Goal: Answer question/provide support: Share knowledge or assist other users

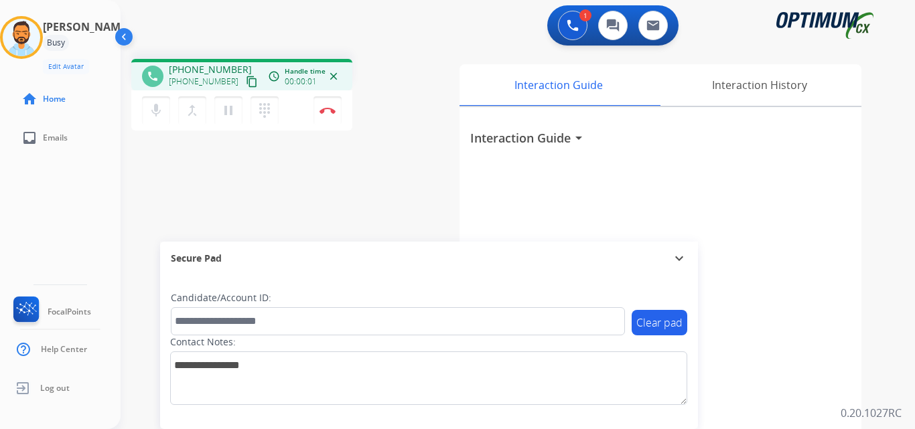
click at [244, 74] on button "content_copy" at bounding box center [252, 82] width 16 height 16
click at [333, 114] on button "Disconnect" at bounding box center [327, 110] width 28 height 28
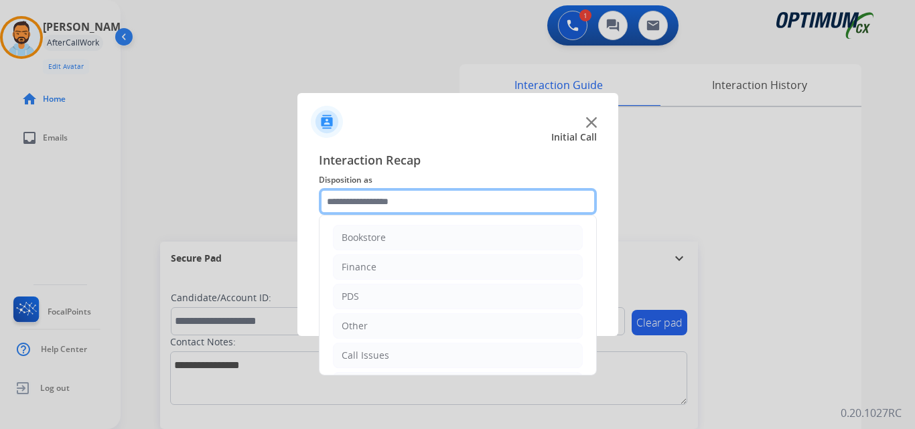
click at [386, 205] on input "text" at bounding box center [458, 201] width 278 height 27
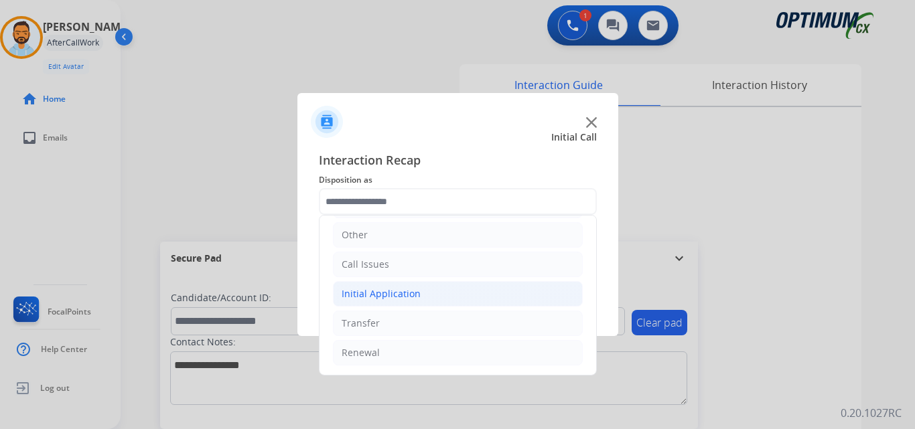
click at [433, 299] on li "Initial Application" at bounding box center [458, 293] width 250 height 25
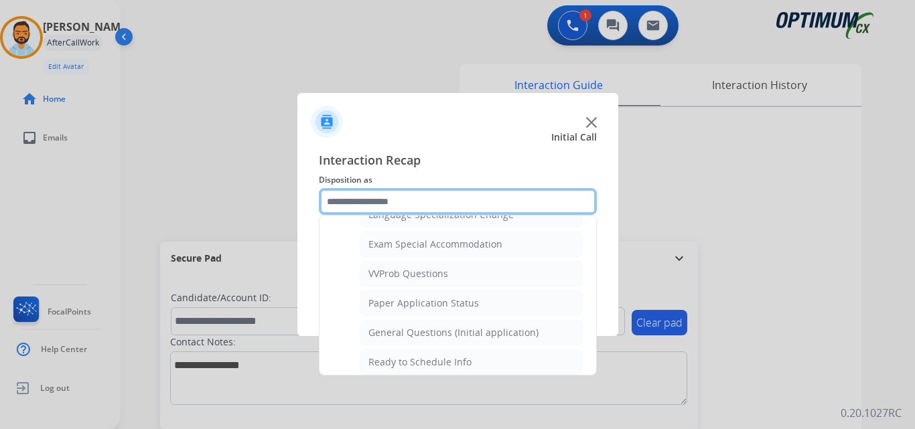
scroll to position [692, 0]
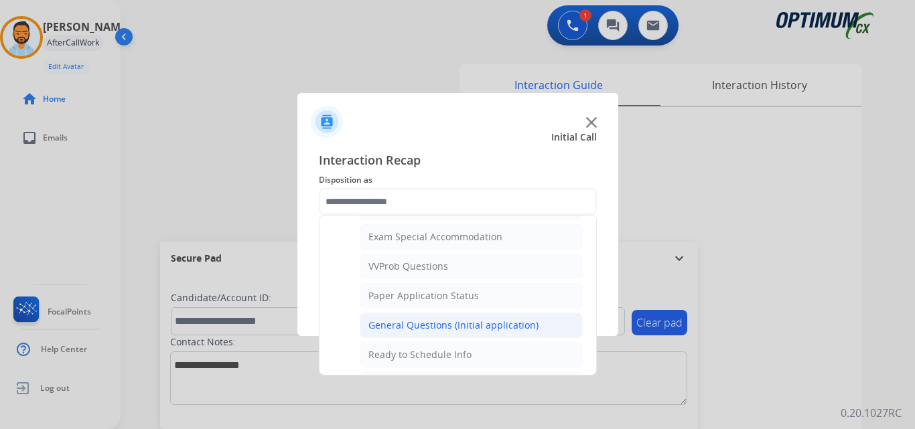
click at [469, 325] on div "General Questions (Initial application)" at bounding box center [453, 325] width 170 height 13
type input "**********"
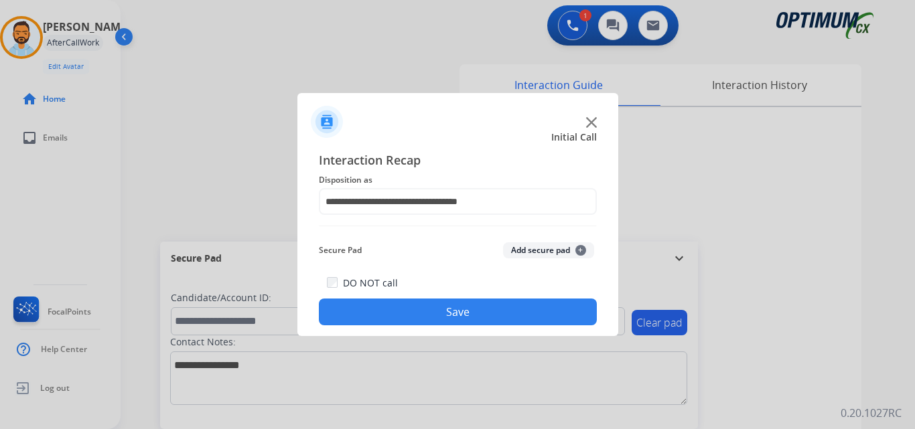
click at [467, 316] on button "Save" at bounding box center [458, 312] width 278 height 27
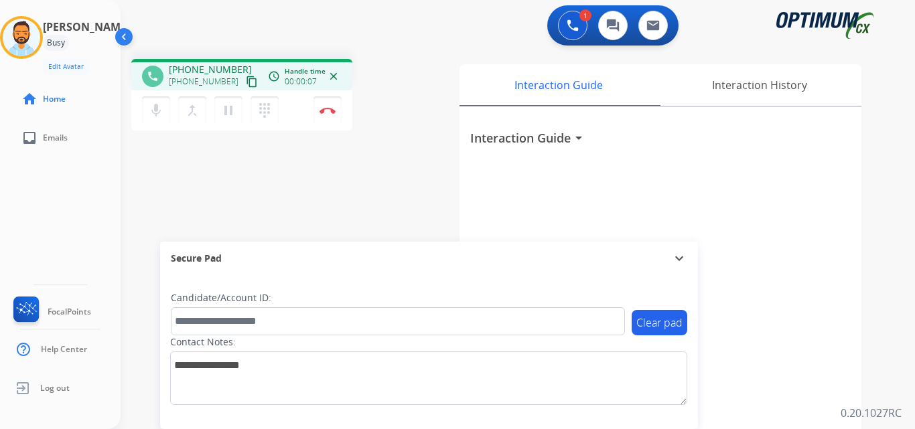
click at [246, 81] on mat-icon "content_copy" at bounding box center [252, 82] width 12 height 12
click at [320, 106] on button "Disconnect" at bounding box center [327, 110] width 28 height 28
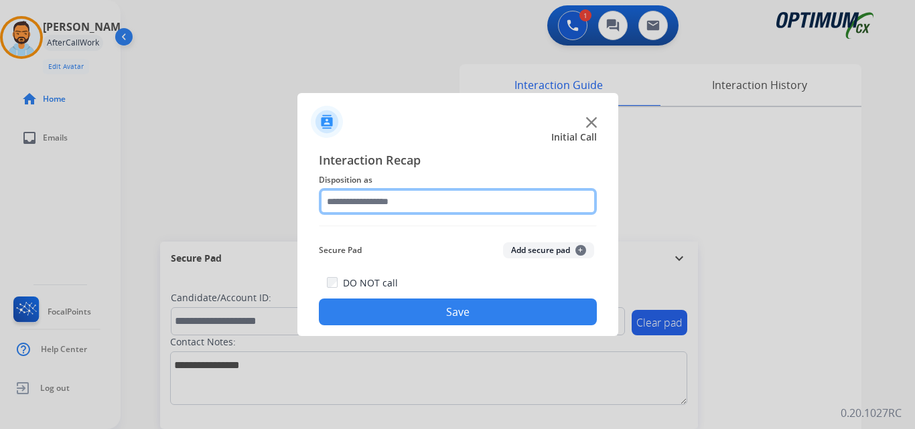
click at [471, 200] on input "text" at bounding box center [458, 201] width 278 height 27
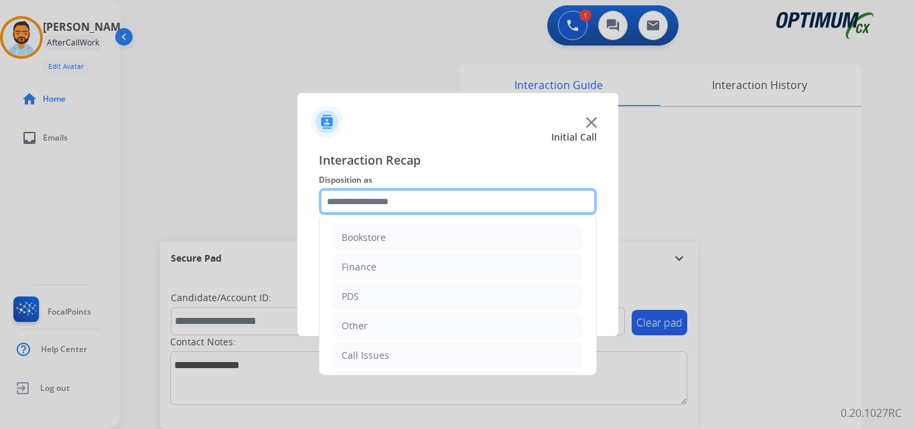
scroll to position [91, 0]
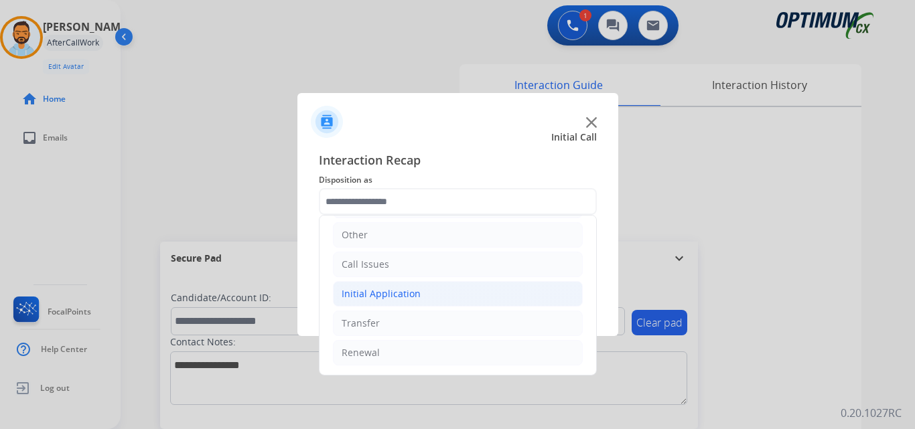
click at [425, 291] on li "Initial Application" at bounding box center [458, 293] width 250 height 25
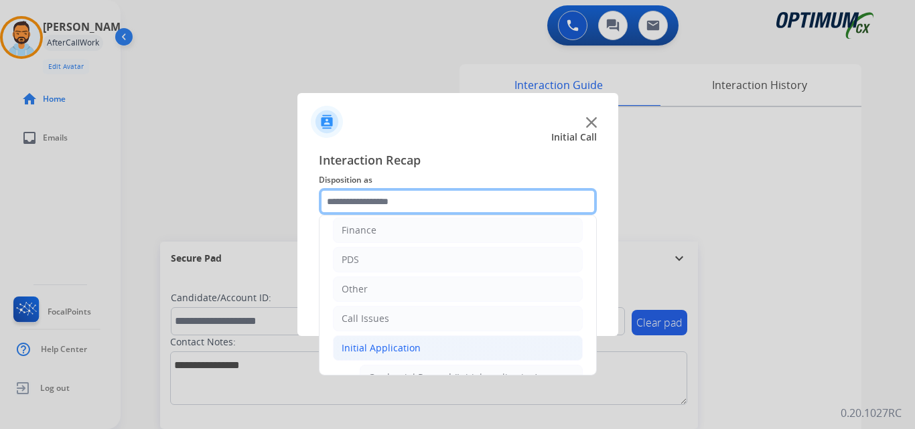
scroll to position [56, 0]
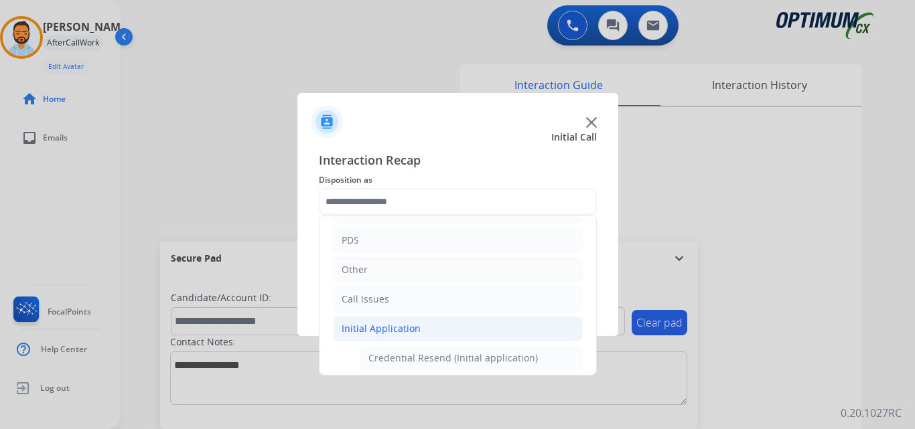
click at [386, 333] on div "Initial Application" at bounding box center [380, 328] width 79 height 13
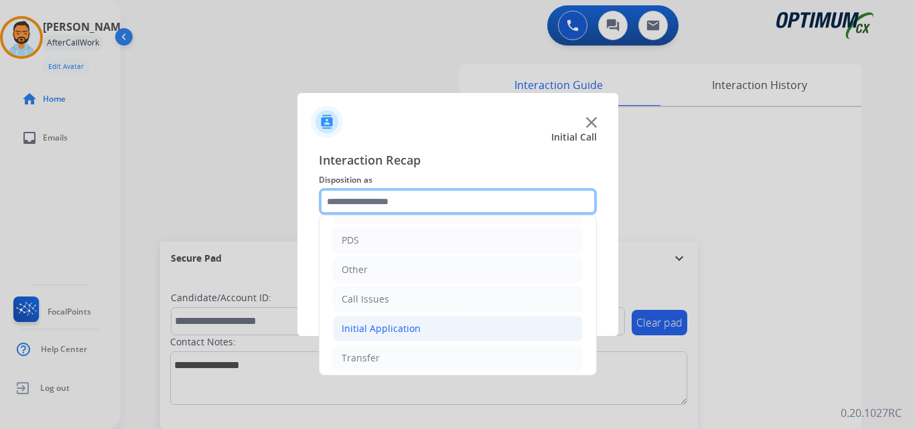
scroll to position [91, 0]
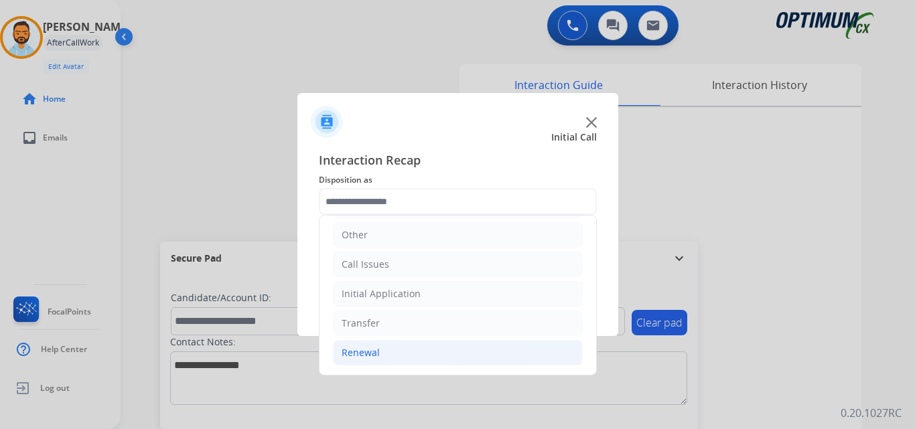
click at [378, 360] on li "Renewal" at bounding box center [458, 352] width 250 height 25
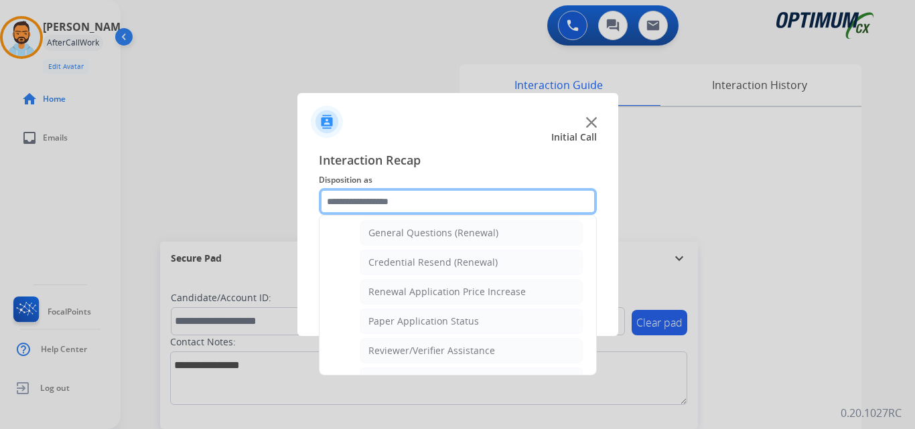
scroll to position [394, 0]
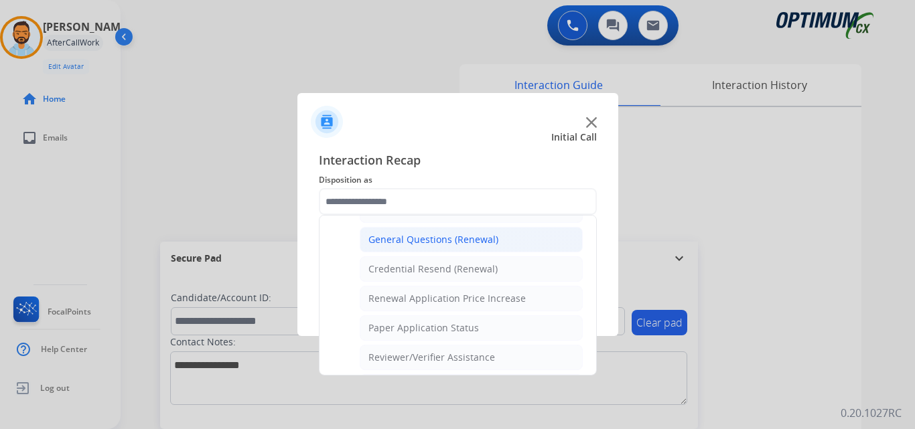
click at [426, 246] on div "General Questions (Renewal)" at bounding box center [433, 239] width 130 height 13
type input "**********"
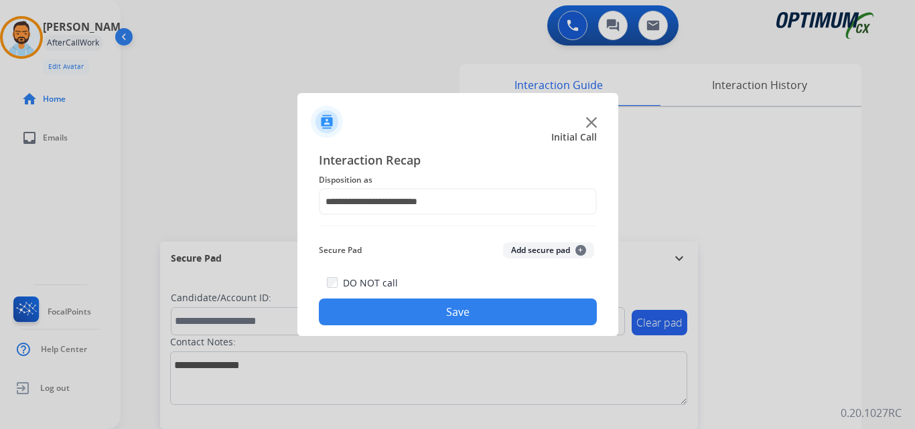
click at [401, 309] on button "Save" at bounding box center [458, 312] width 278 height 27
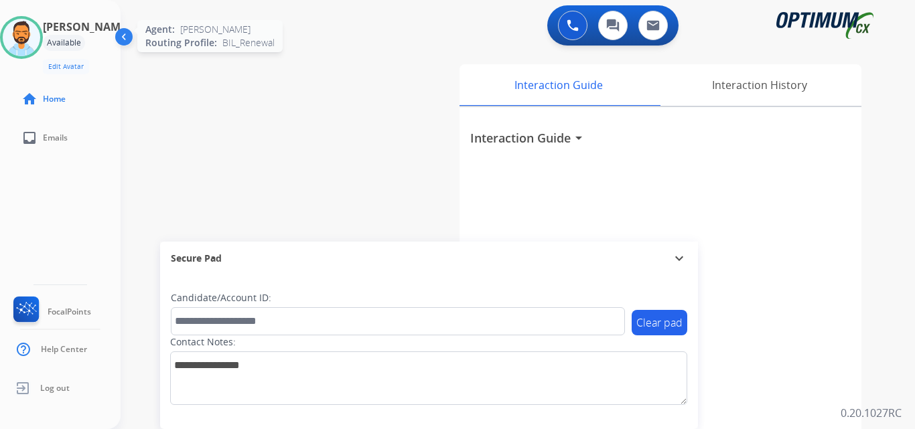
click at [26, 42] on img at bounding box center [21, 37] width 37 height 37
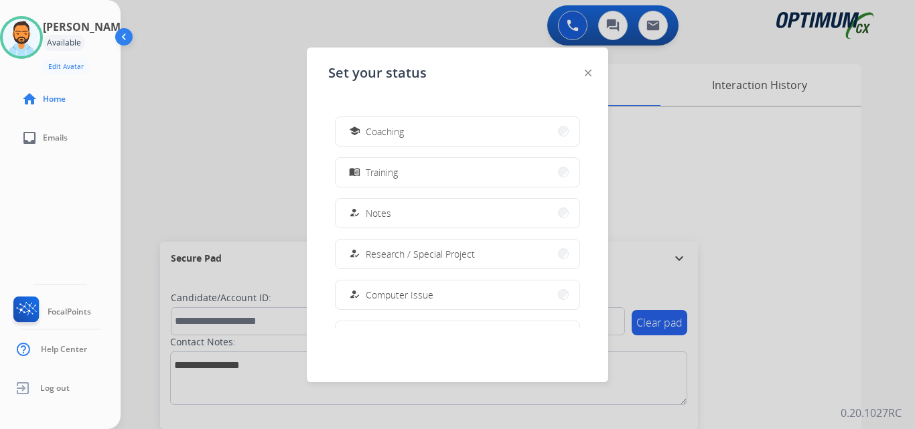
scroll to position [216, 0]
click at [427, 125] on button "school Coaching" at bounding box center [457, 128] width 244 height 29
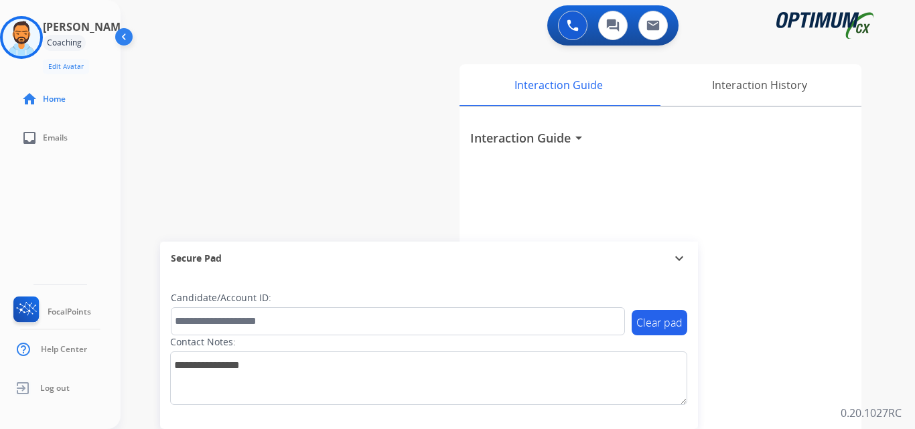
click at [151, 167] on div "swap_horiz Break voice bridge close_fullscreen Connect 3-Way Call merge_type Se…" at bounding box center [502, 327] width 762 height 558
click at [35, 27] on img at bounding box center [21, 37] width 37 height 37
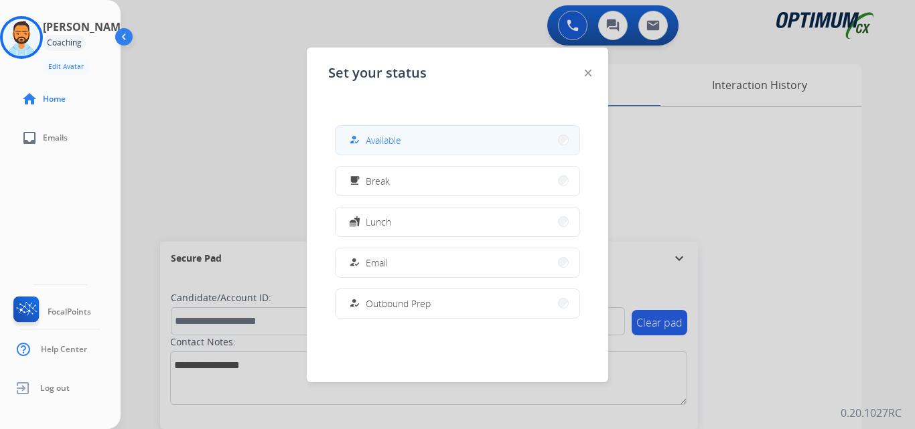
click at [400, 151] on button "how_to_reg Available" at bounding box center [457, 140] width 244 height 29
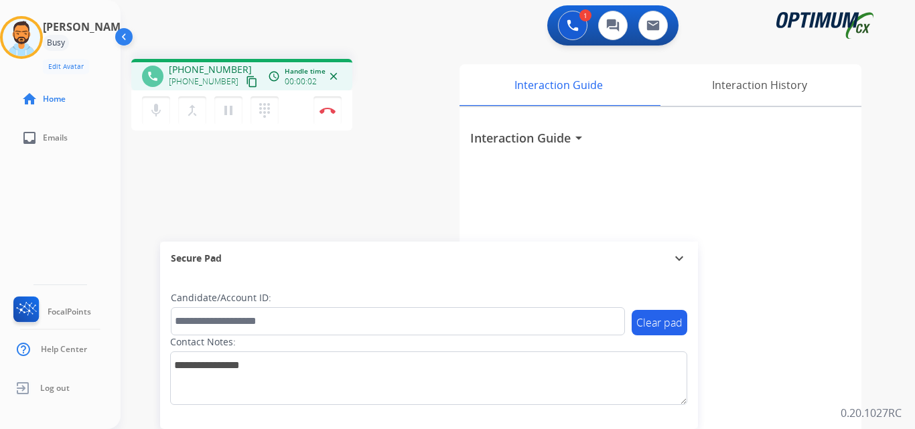
click at [245, 80] on div "+17872063842 content_copy" at bounding box center [214, 82] width 91 height 16
click at [246, 82] on mat-icon "content_copy" at bounding box center [252, 82] width 12 height 12
click at [323, 117] on button "Disconnect" at bounding box center [327, 110] width 28 height 28
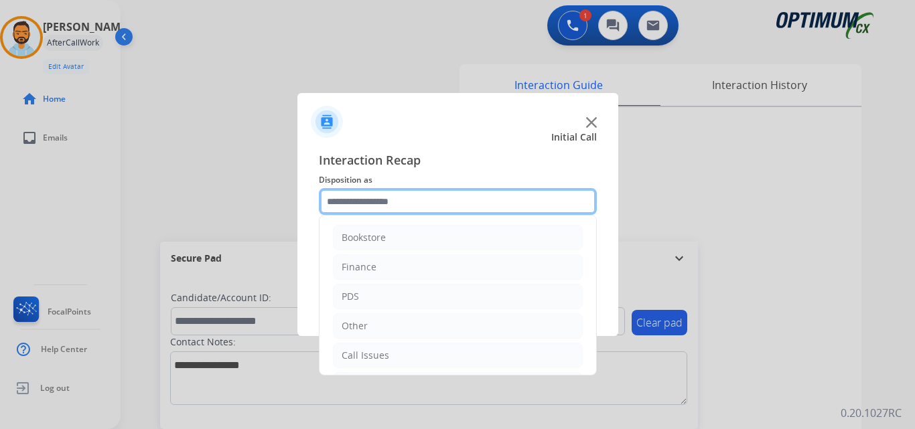
click at [379, 202] on input "text" at bounding box center [458, 201] width 278 height 27
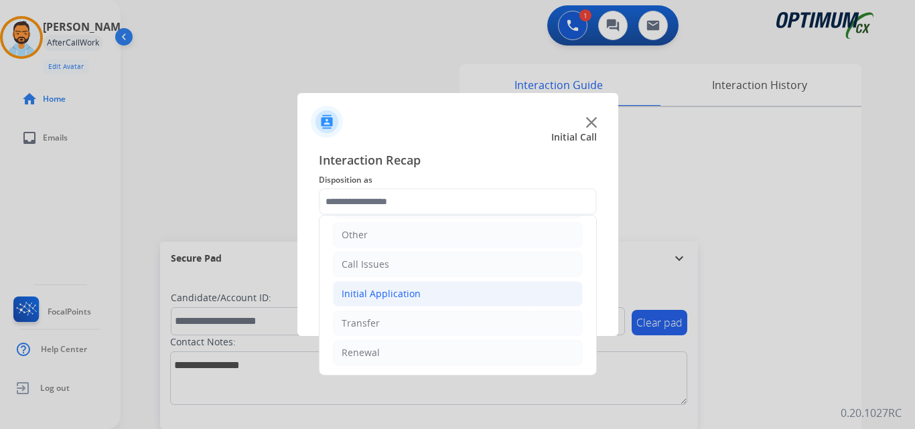
click at [406, 292] on div "Initial Application" at bounding box center [380, 293] width 79 height 13
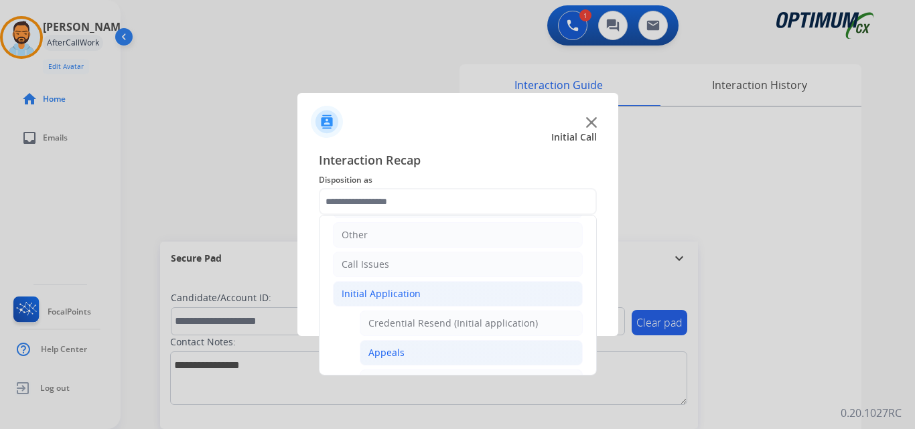
click at [406, 348] on li "Appeals" at bounding box center [471, 352] width 223 height 25
type input "*******"
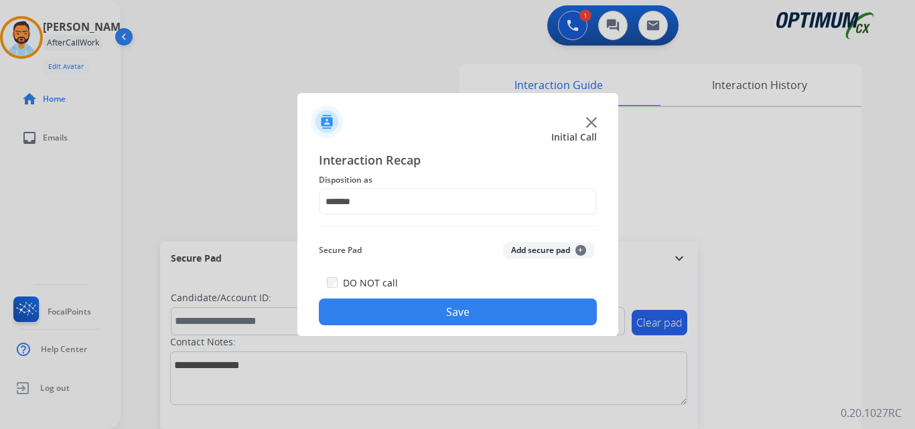
click at [427, 307] on button "Save" at bounding box center [458, 312] width 278 height 27
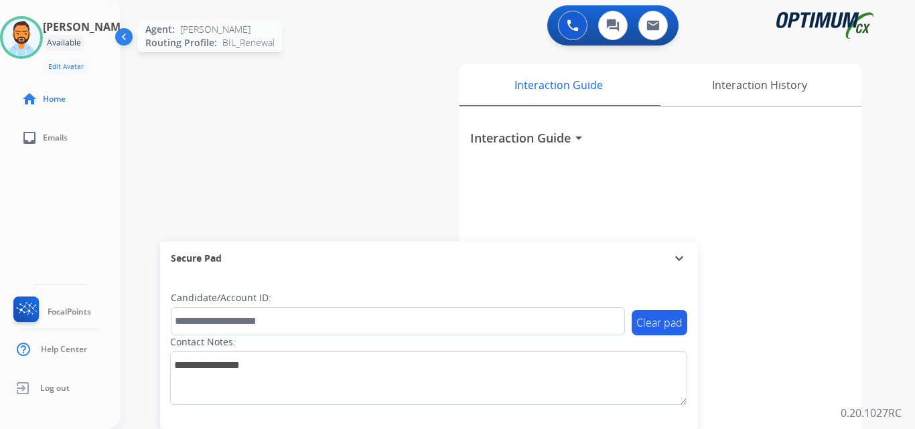
click at [31, 37] on img at bounding box center [21, 37] width 37 height 37
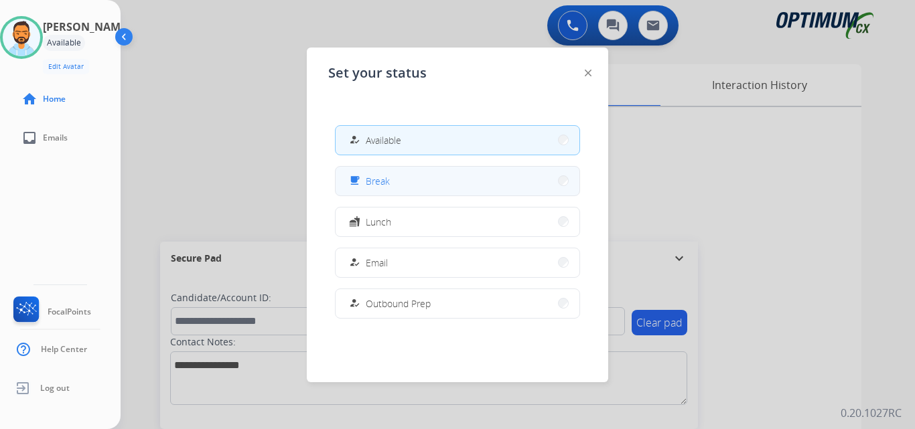
click at [429, 185] on button "free_breakfast Break" at bounding box center [457, 181] width 244 height 29
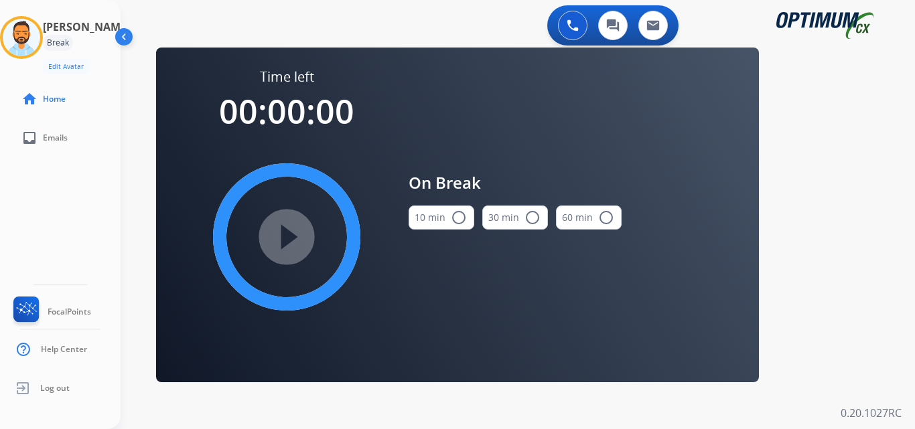
click at [446, 220] on button "10 min radio_button_unchecked" at bounding box center [441, 218] width 66 height 24
click at [279, 237] on mat-icon "play_circle_filled" at bounding box center [287, 237] width 16 height 16
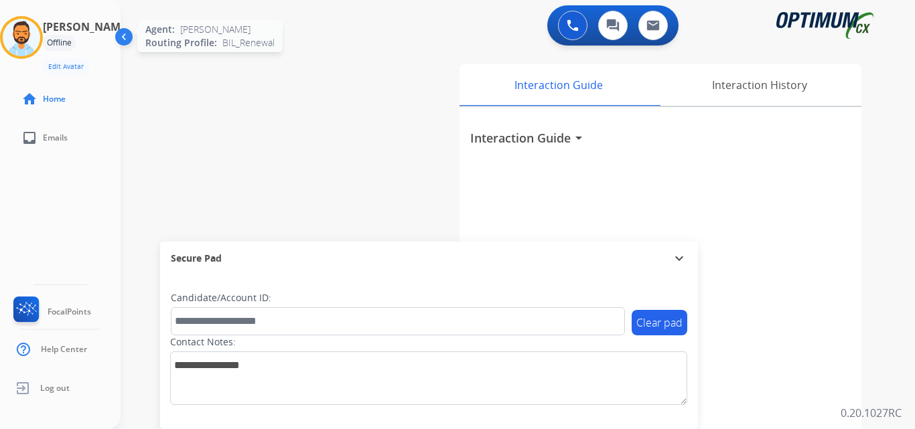
click at [25, 31] on img at bounding box center [21, 37] width 37 height 37
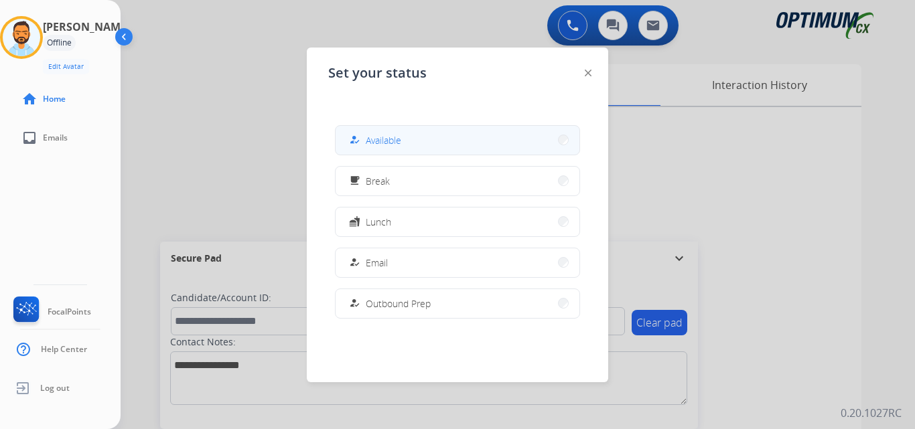
click at [388, 141] on span "Available" at bounding box center [383, 140] width 35 height 14
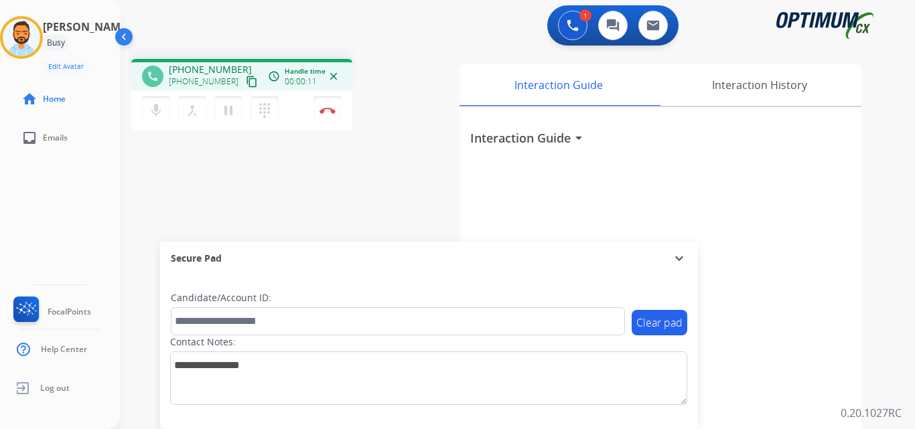
click at [246, 85] on mat-icon "content_copy" at bounding box center [252, 82] width 12 height 12
click at [331, 106] on button "Disconnect" at bounding box center [327, 110] width 28 height 28
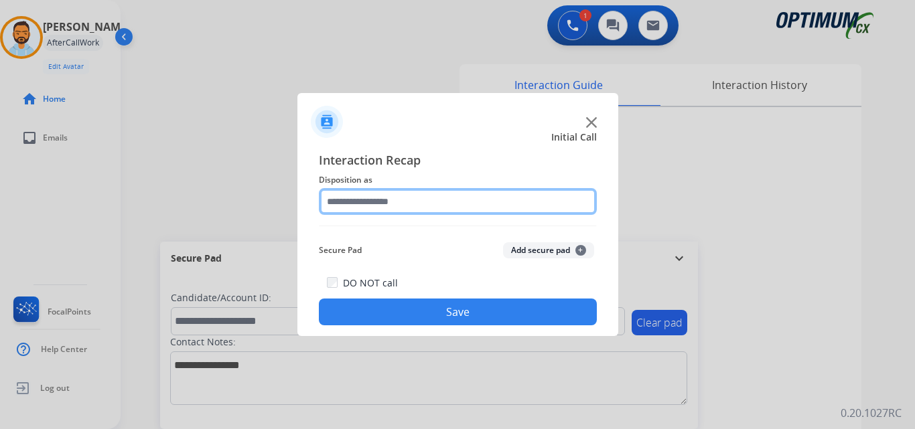
click at [433, 204] on input "text" at bounding box center [458, 201] width 278 height 27
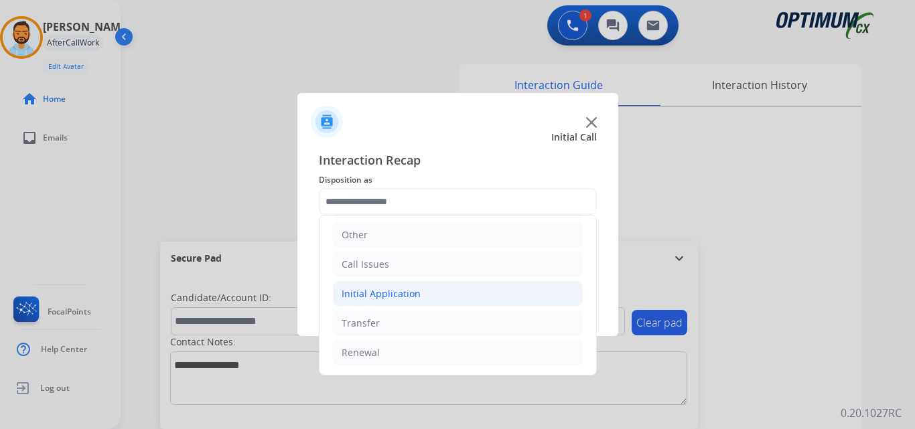
click at [409, 298] on div "Initial Application" at bounding box center [380, 293] width 79 height 13
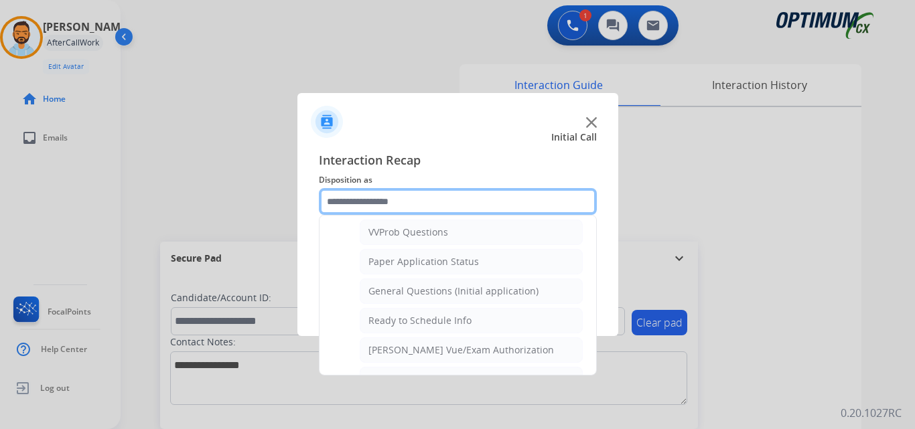
scroll to position [723, 0]
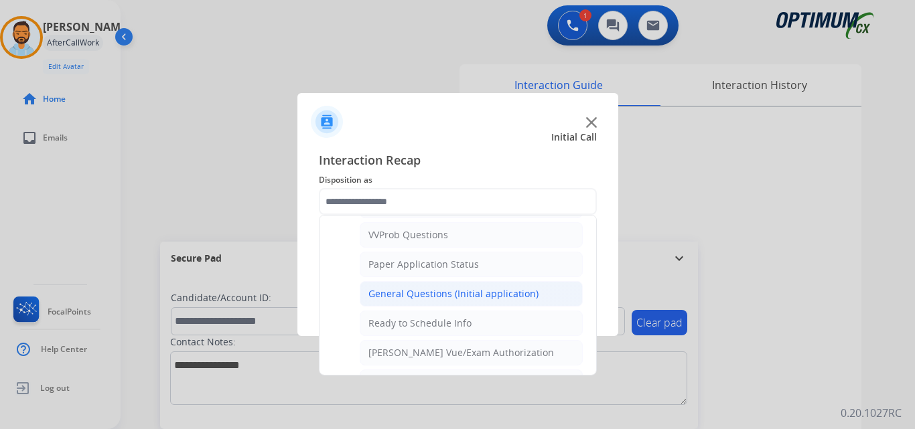
click at [474, 295] on div "General Questions (Initial application)" at bounding box center [453, 293] width 170 height 13
type input "**********"
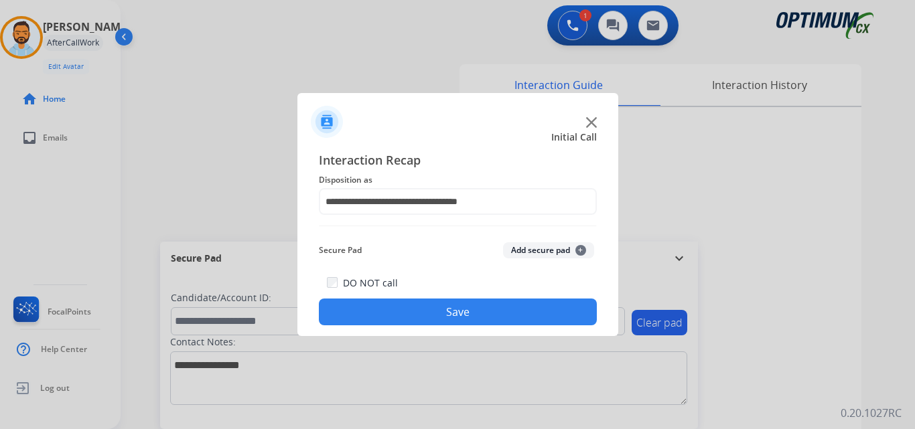
click at [453, 315] on button "Save" at bounding box center [458, 312] width 278 height 27
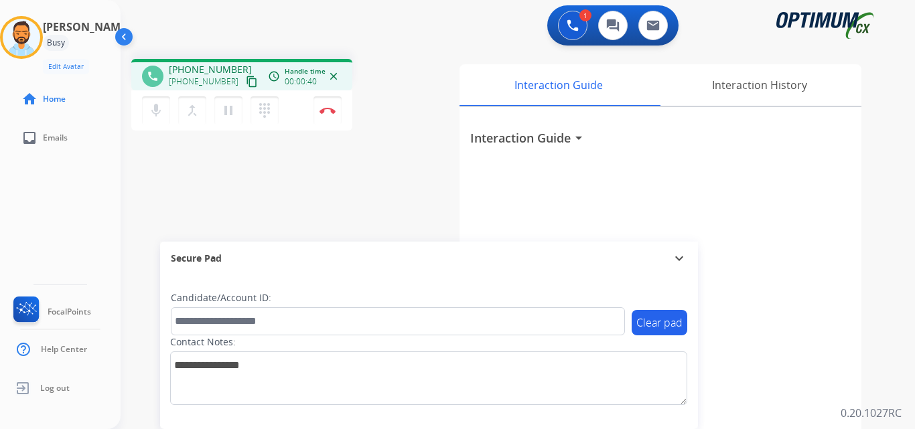
click at [246, 80] on mat-icon "content_copy" at bounding box center [252, 82] width 12 height 12
click at [332, 112] on img at bounding box center [327, 110] width 16 height 7
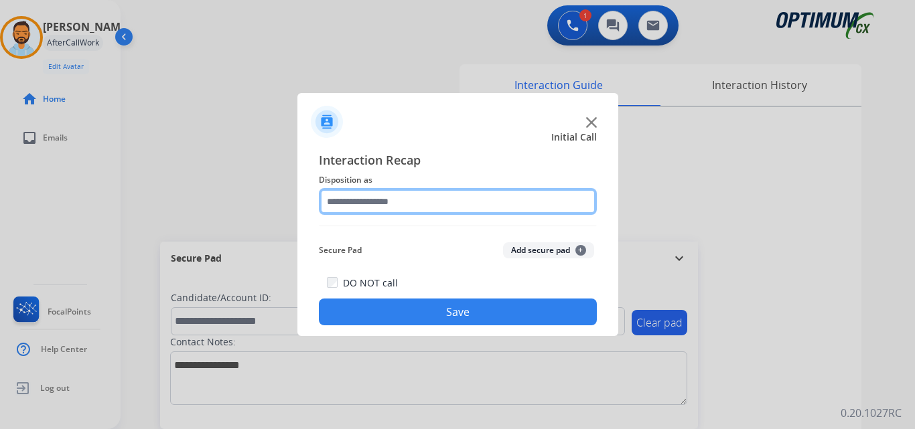
click at [464, 206] on input "text" at bounding box center [458, 201] width 278 height 27
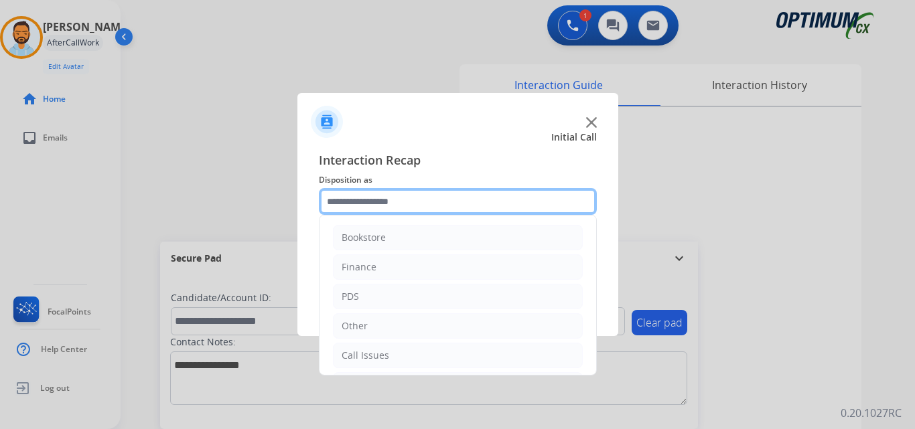
scroll to position [91, 0]
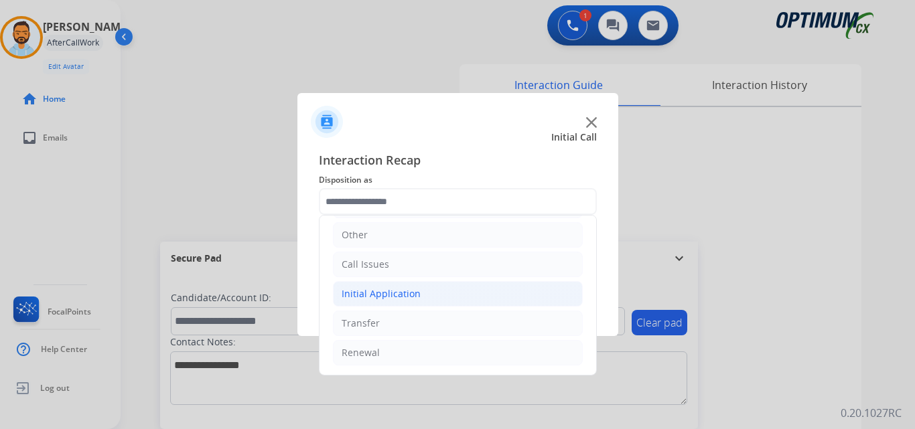
click at [424, 297] on li "Initial Application" at bounding box center [458, 293] width 250 height 25
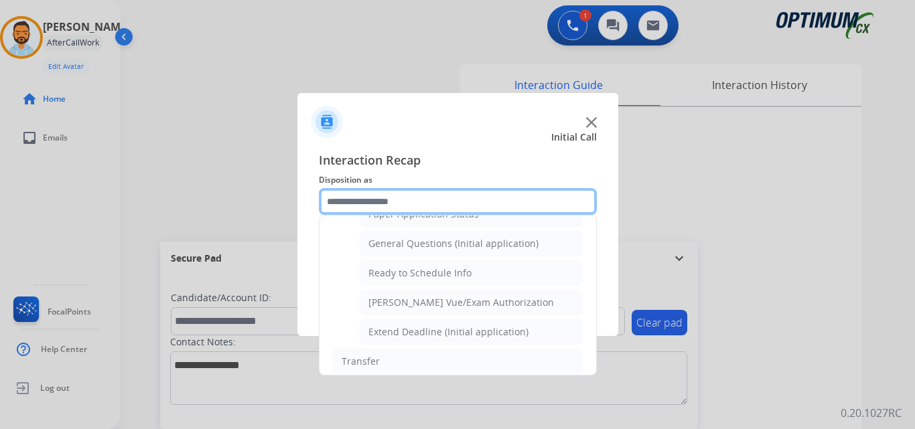
scroll to position [802, 0]
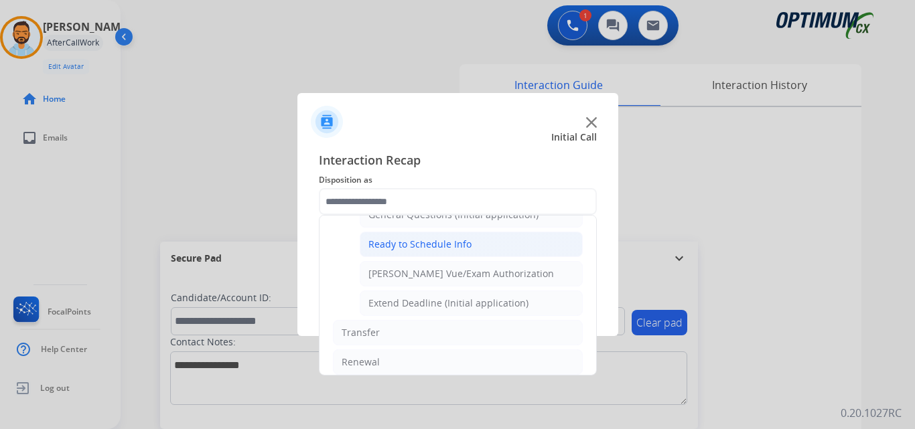
click at [461, 246] on div "Ready to Schedule Info" at bounding box center [419, 244] width 103 height 13
type input "**********"
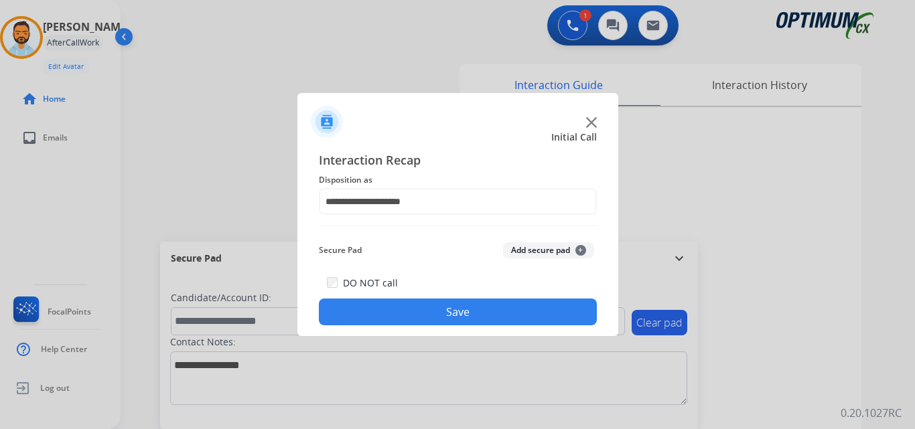
click at [448, 314] on button "Save" at bounding box center [458, 312] width 278 height 27
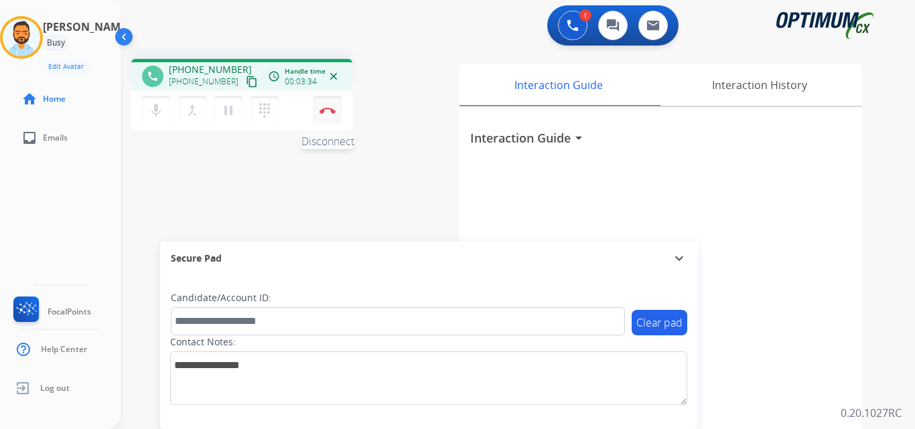
click at [329, 113] on img at bounding box center [327, 110] width 16 height 7
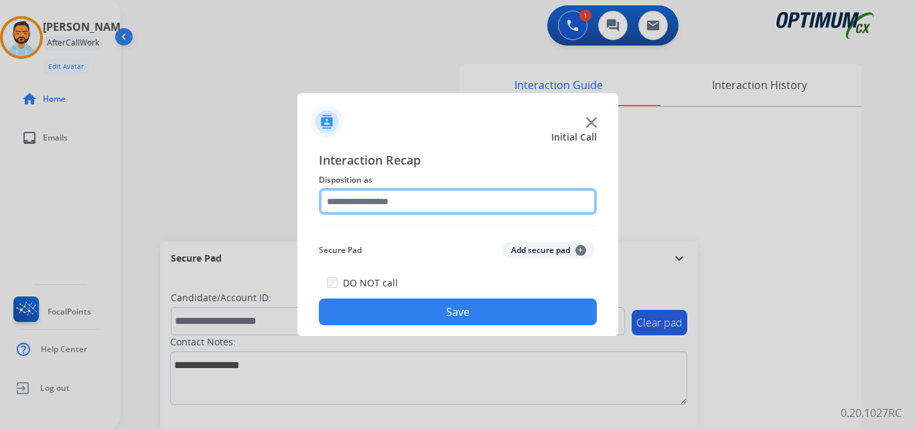
click at [465, 197] on input "text" at bounding box center [458, 201] width 278 height 27
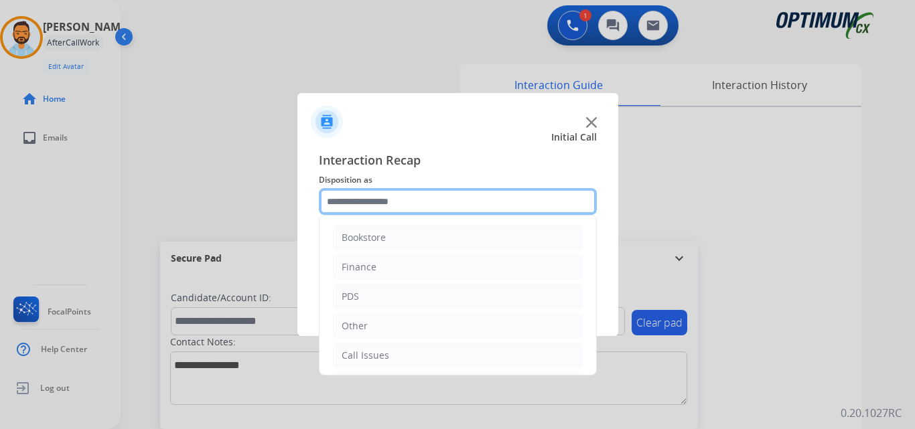
scroll to position [91, 0]
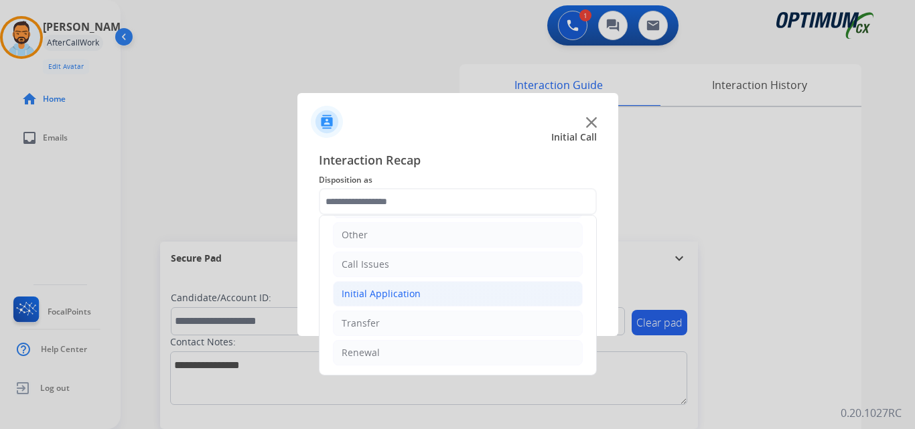
click at [423, 296] on li "Initial Application" at bounding box center [458, 293] width 250 height 25
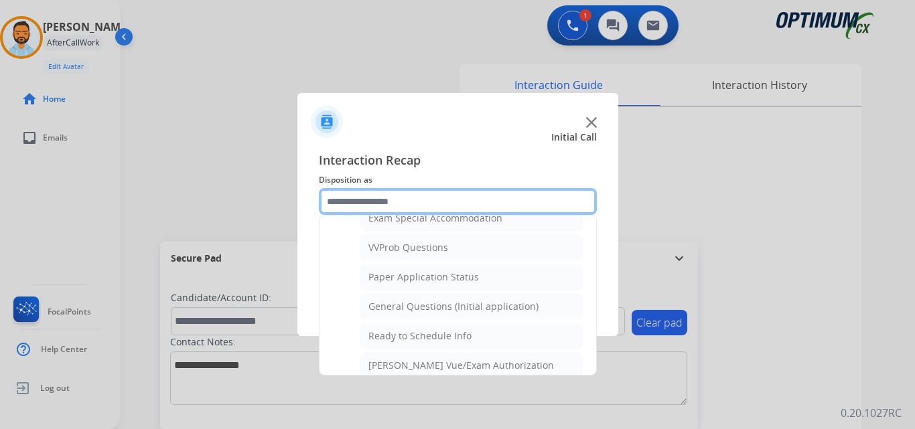
scroll to position [709, 0]
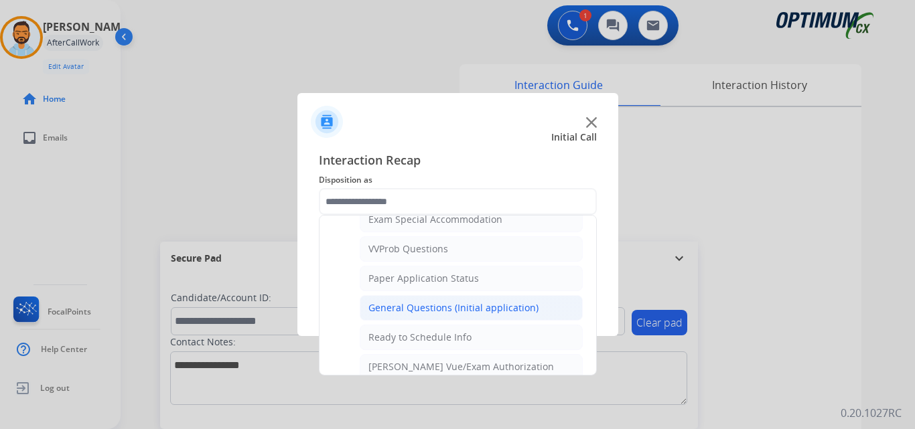
click at [445, 307] on div "General Questions (Initial application)" at bounding box center [453, 307] width 170 height 13
type input "**********"
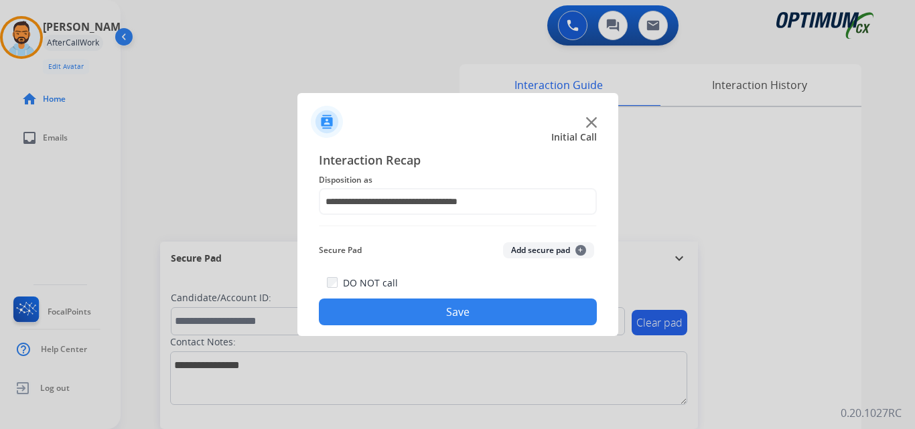
click at [423, 319] on button "Save" at bounding box center [458, 312] width 278 height 27
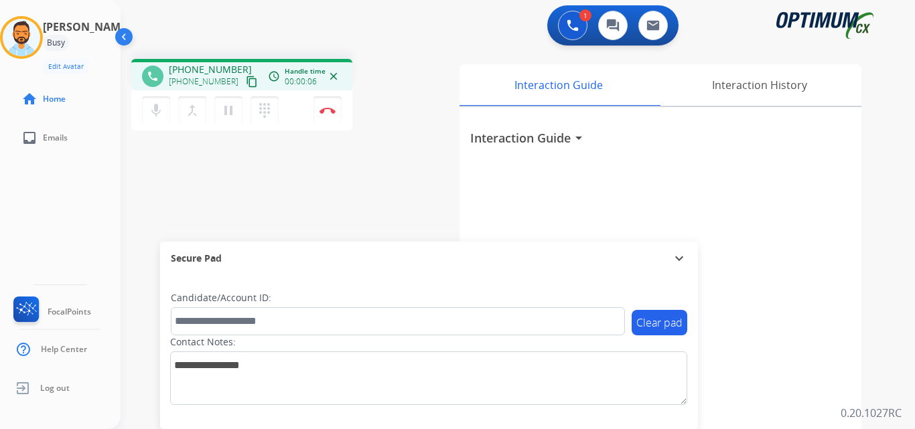
click at [246, 85] on mat-icon "content_copy" at bounding box center [252, 82] width 12 height 12
click at [240, 91] on div "mic Mute merge_type Bridge pause Hold dialpad Dialpad Disconnect" at bounding box center [241, 110] width 221 height 40
click at [244, 88] on button "content_copy" at bounding box center [252, 82] width 16 height 16
click at [333, 116] on button "Disconnect" at bounding box center [327, 110] width 28 height 28
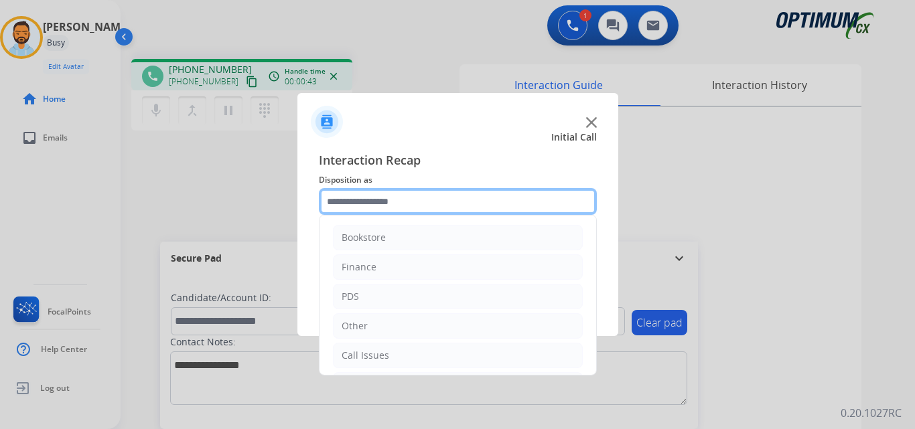
click at [437, 197] on input "text" at bounding box center [458, 201] width 278 height 27
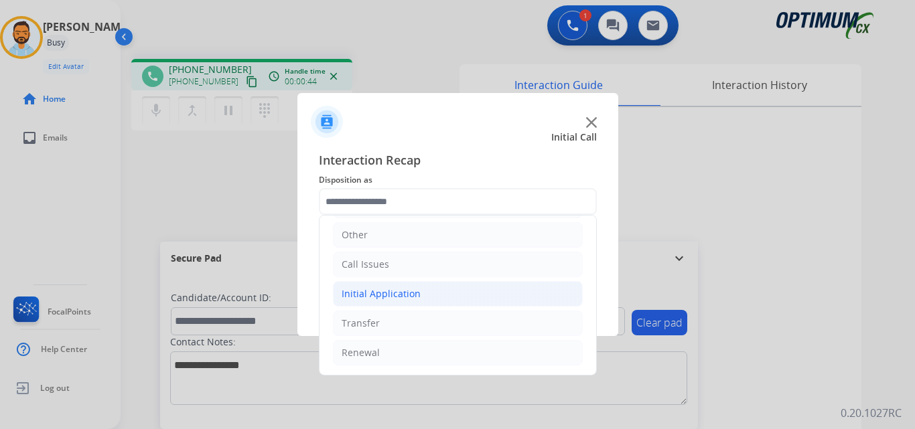
click at [414, 297] on div "Initial Application" at bounding box center [380, 293] width 79 height 13
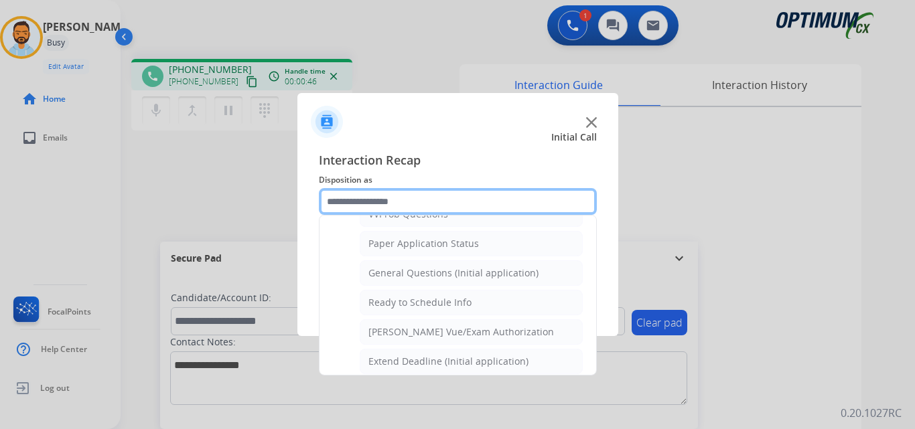
scroll to position [741, 0]
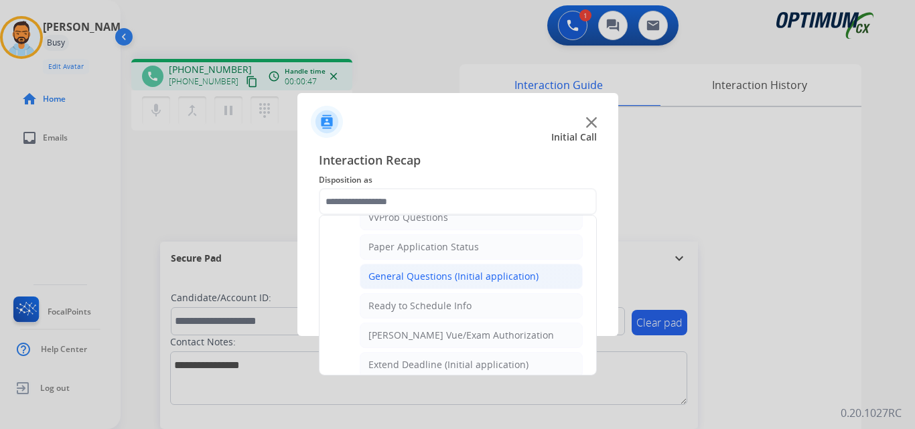
click at [434, 277] on div "General Questions (Initial application)" at bounding box center [453, 276] width 170 height 13
type input "**********"
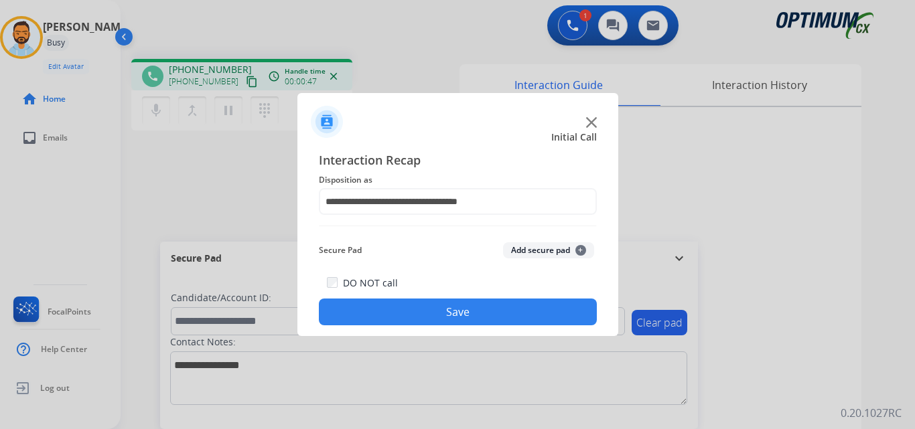
click at [420, 313] on button "Save" at bounding box center [458, 312] width 278 height 27
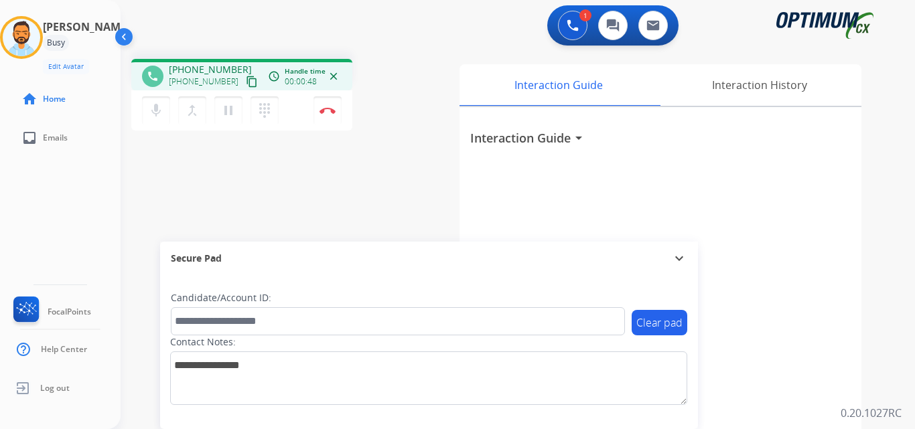
click at [246, 77] on mat-icon "content_copy" at bounding box center [252, 82] width 12 height 12
click at [323, 106] on button "Disconnect" at bounding box center [327, 110] width 28 height 28
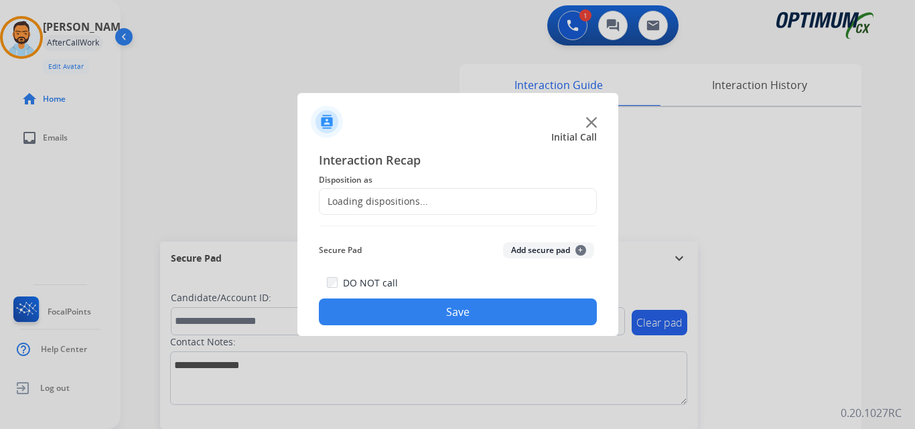
click at [481, 203] on div "Loading dispositions..." at bounding box center [458, 201] width 278 height 27
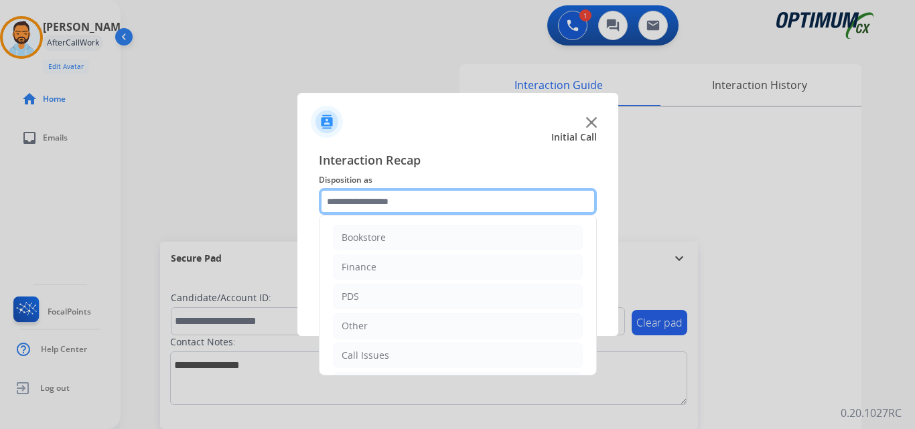
click at [481, 203] on input "text" at bounding box center [458, 201] width 278 height 27
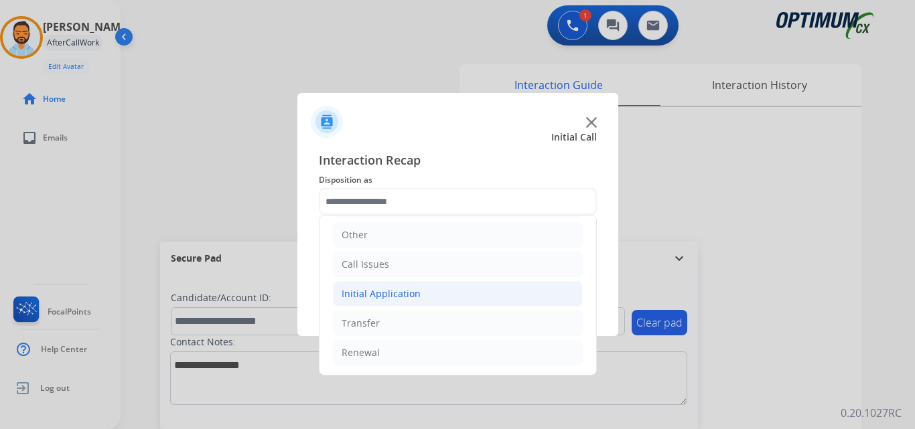
click at [410, 295] on div "Initial Application" at bounding box center [380, 293] width 79 height 13
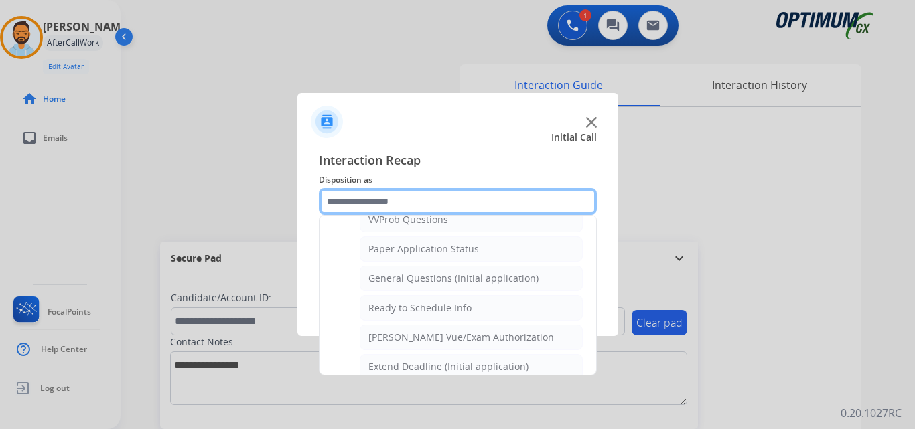
scroll to position [736, 0]
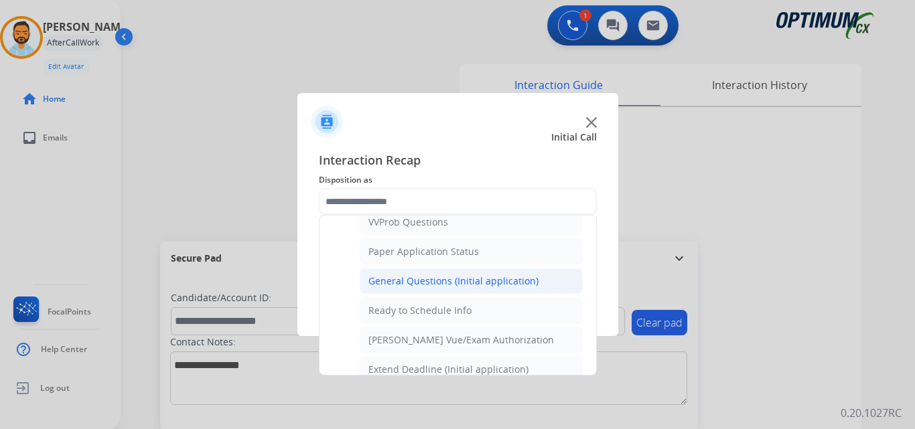
click at [435, 287] on div "General Questions (Initial application)" at bounding box center [453, 281] width 170 height 13
type input "**********"
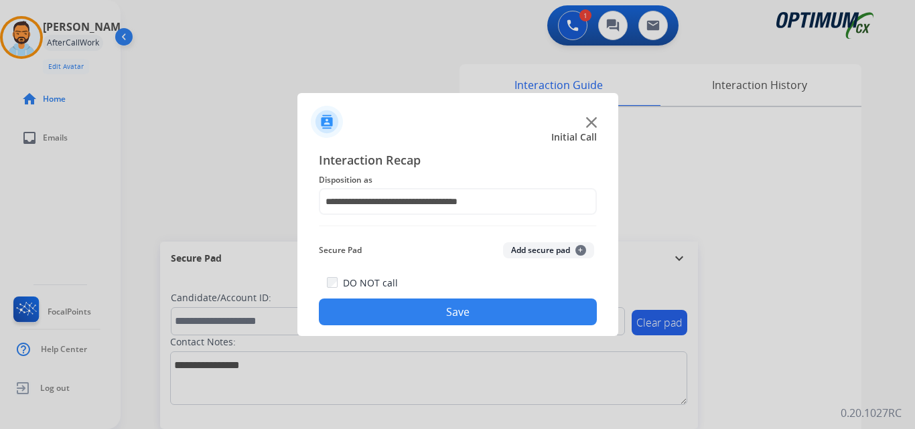
click at [428, 309] on button "Save" at bounding box center [458, 312] width 278 height 27
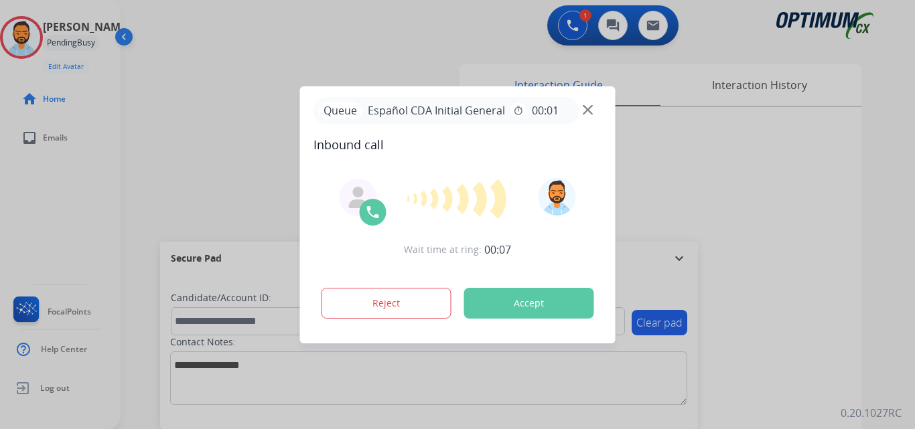
click at [518, 297] on button "Accept" at bounding box center [529, 303] width 130 height 31
click at [566, 309] on button "Accept" at bounding box center [529, 303] width 130 height 31
click at [544, 303] on button "Accept" at bounding box center [529, 303] width 130 height 31
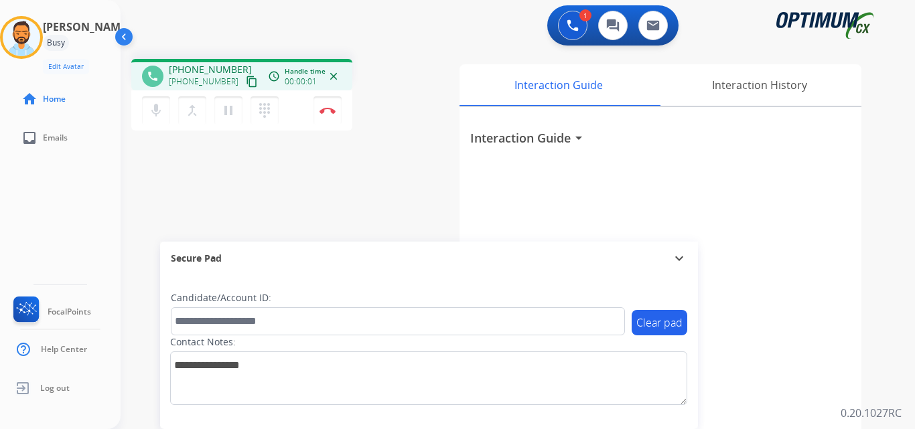
click at [246, 87] on mat-icon "content_copy" at bounding box center [252, 82] width 12 height 12
click at [325, 109] on img at bounding box center [327, 110] width 16 height 7
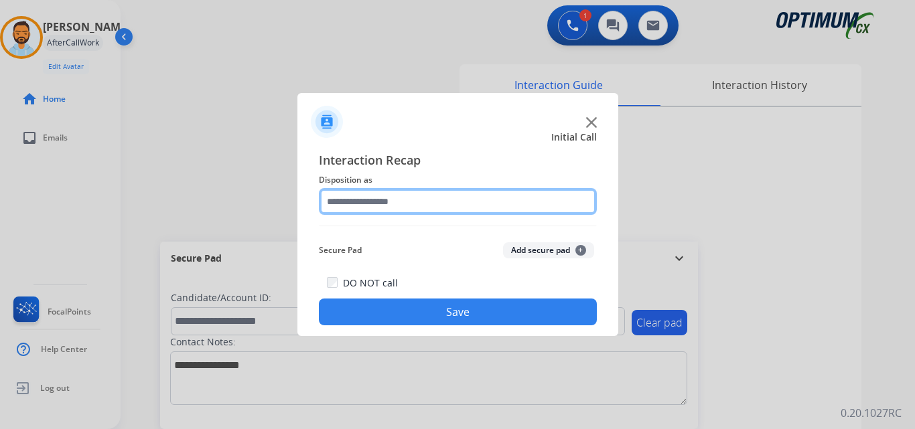
click at [507, 204] on input "text" at bounding box center [458, 201] width 278 height 27
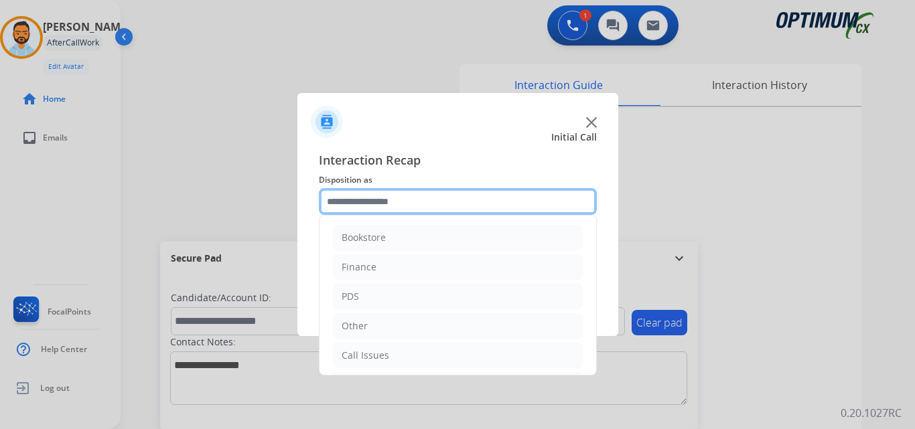
scroll to position [91, 0]
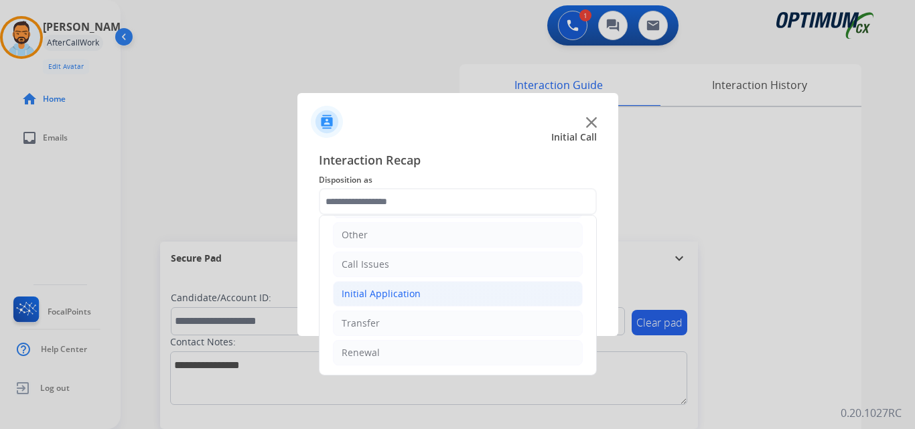
click at [448, 300] on li "Initial Application" at bounding box center [458, 293] width 250 height 25
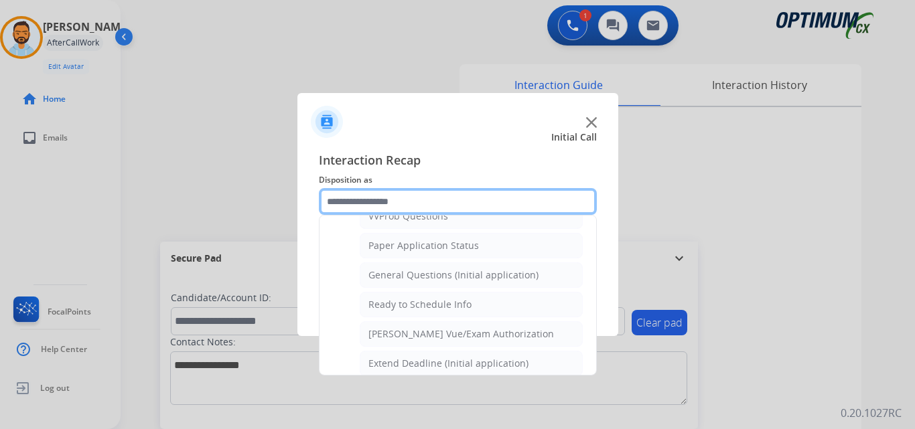
scroll to position [735, 0]
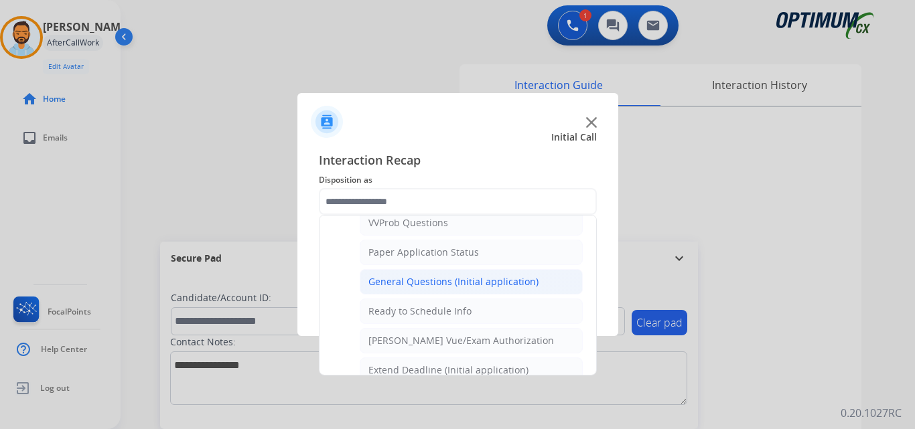
click at [485, 283] on div "General Questions (Initial application)" at bounding box center [453, 281] width 170 height 13
type input "**********"
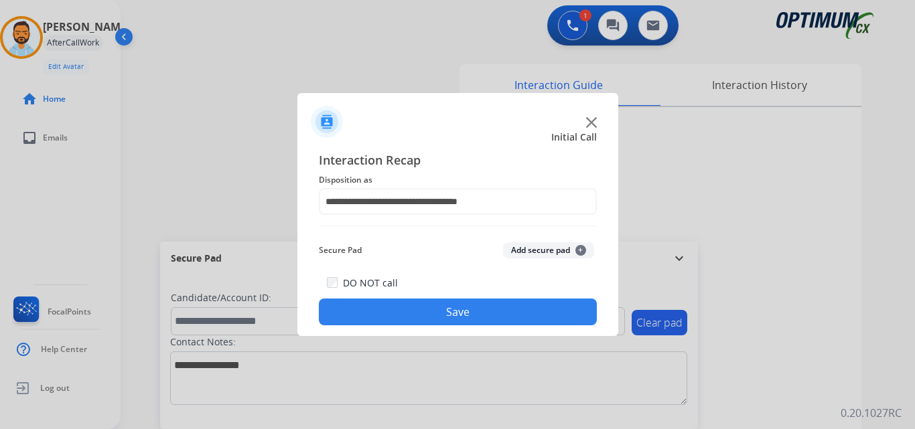
click at [484, 319] on button "Save" at bounding box center [458, 312] width 278 height 27
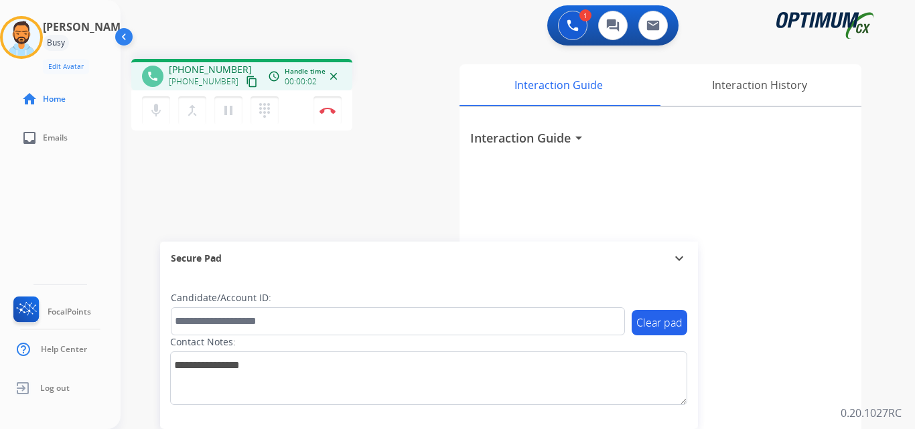
click at [246, 84] on mat-icon "content_copy" at bounding box center [252, 82] width 12 height 12
click at [333, 114] on button "Disconnect" at bounding box center [327, 110] width 28 height 28
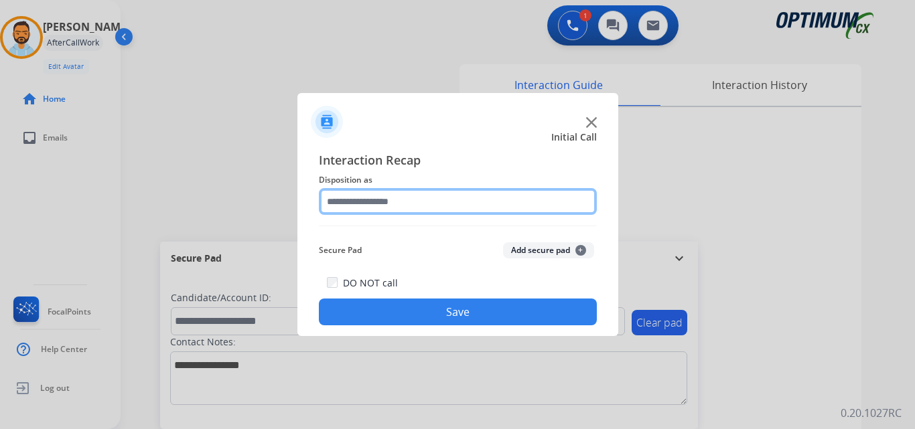
click at [404, 189] on input "text" at bounding box center [458, 201] width 278 height 27
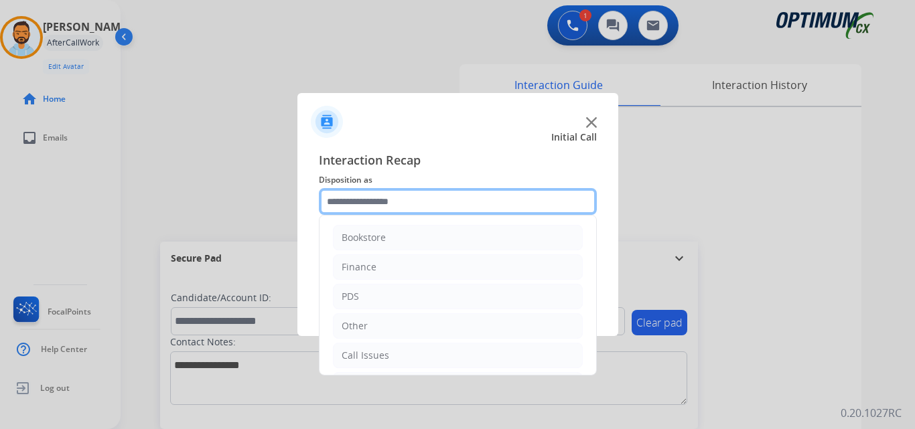
scroll to position [91, 0]
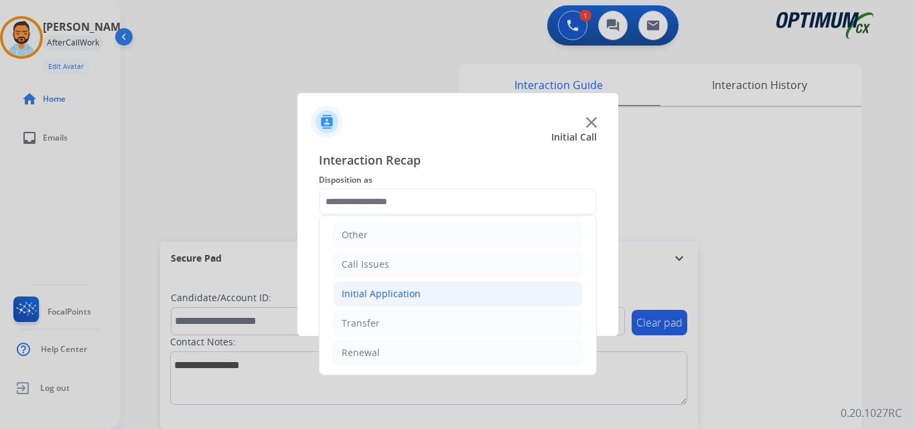
click at [418, 292] on li "Initial Application" at bounding box center [458, 293] width 250 height 25
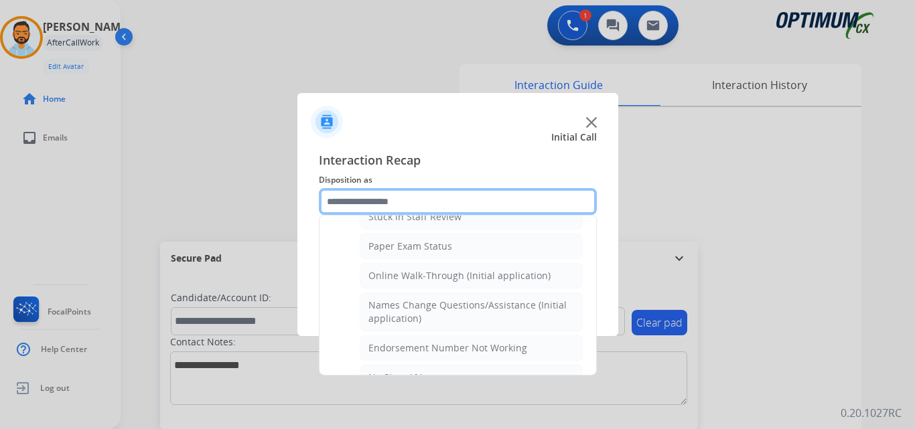
scroll to position [260, 0]
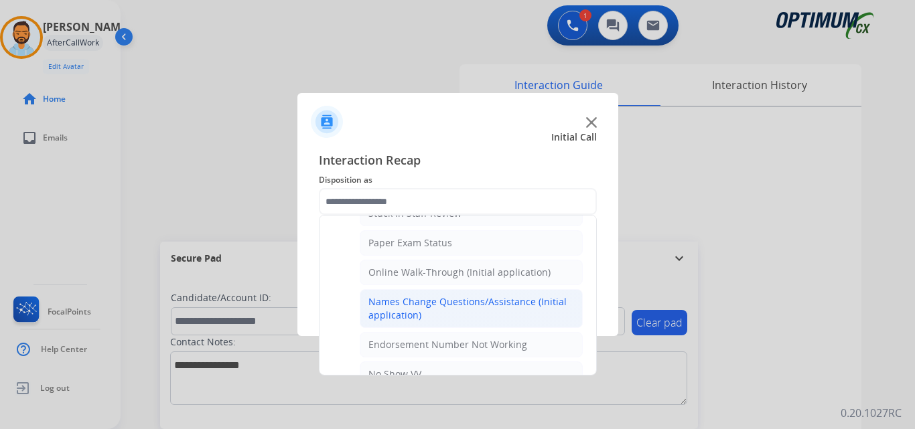
click at [441, 299] on div "Names Change Questions/Assistance (Initial application)" at bounding box center [471, 308] width 206 height 27
type input "**********"
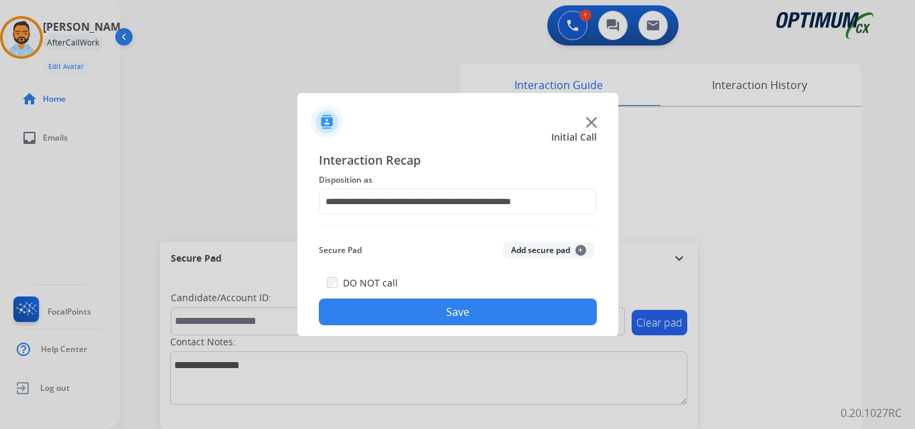
click at [411, 313] on button "Save" at bounding box center [458, 312] width 278 height 27
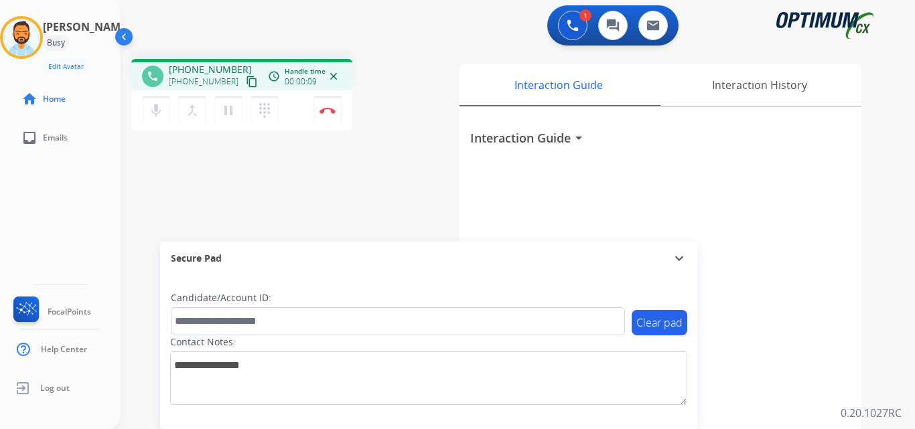
click at [246, 82] on mat-icon "content_copy" at bounding box center [252, 82] width 12 height 12
click at [333, 108] on img at bounding box center [327, 110] width 16 height 7
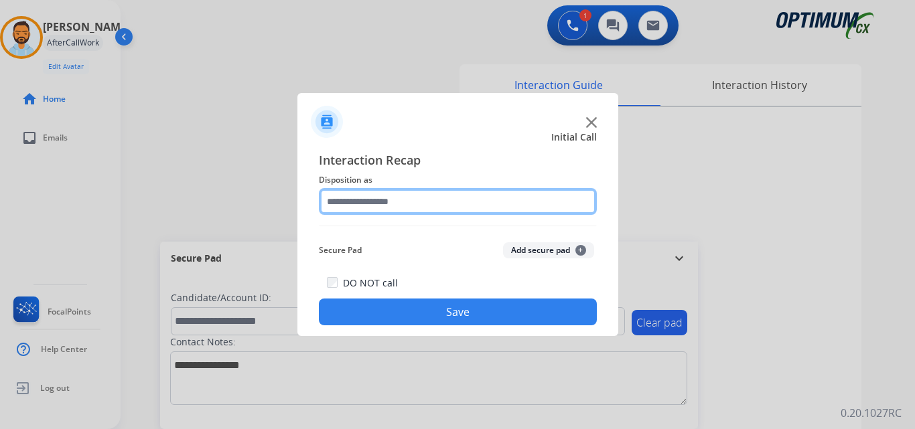
click at [379, 202] on input "text" at bounding box center [458, 201] width 278 height 27
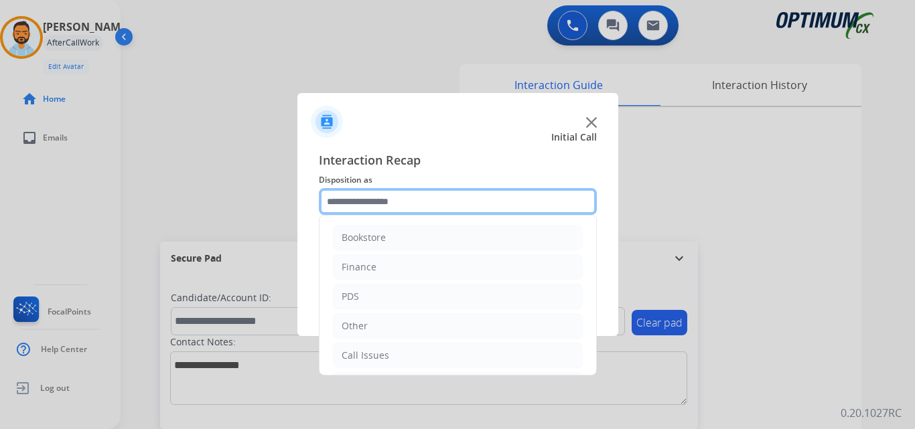
scroll to position [91, 0]
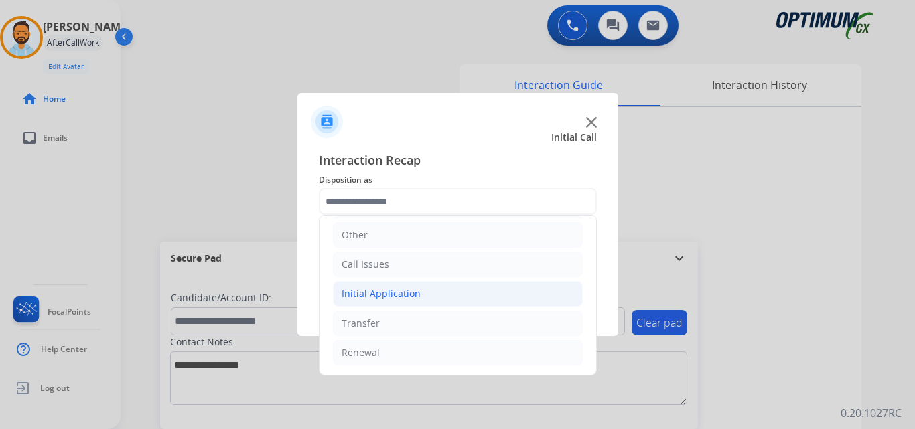
click at [427, 298] on li "Initial Application" at bounding box center [458, 293] width 250 height 25
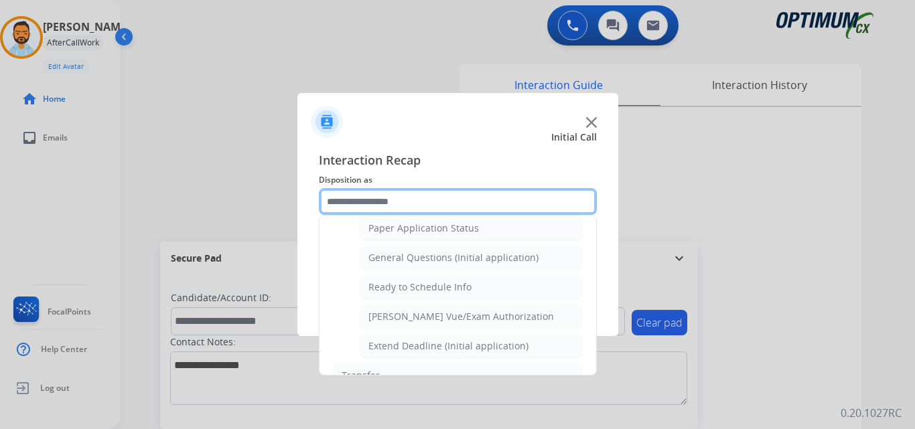
scroll to position [759, 0]
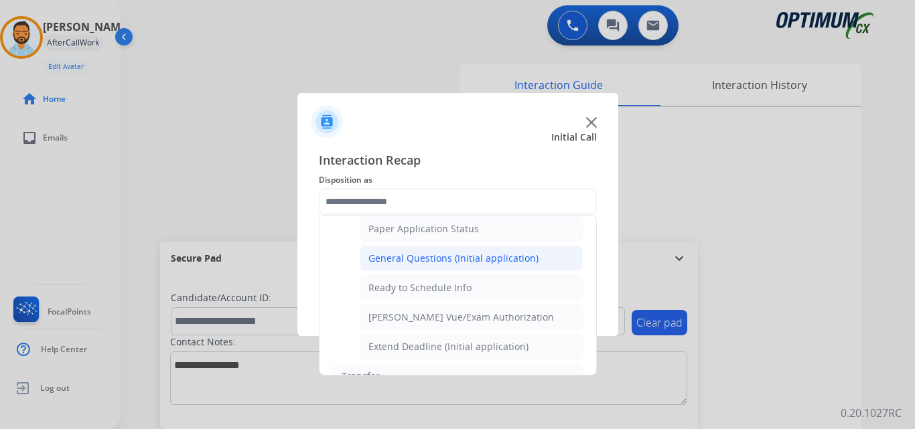
click at [454, 258] on div "General Questions (Initial application)" at bounding box center [453, 258] width 170 height 13
type input "**********"
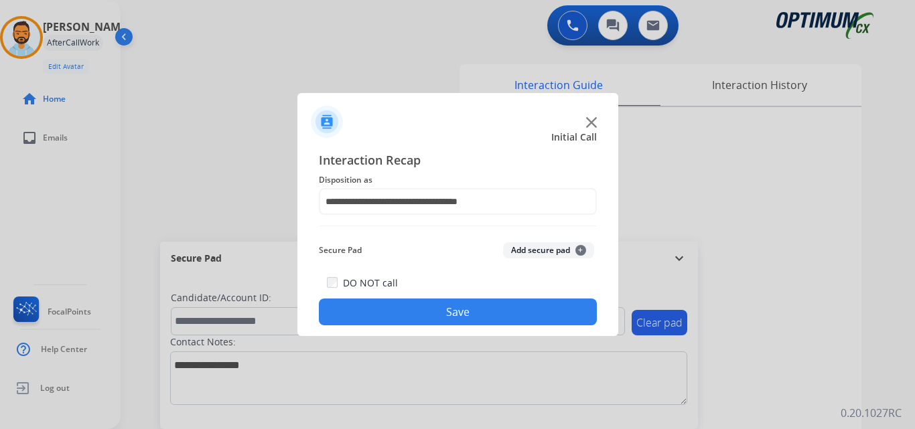
click at [431, 313] on button "Save" at bounding box center [458, 312] width 278 height 27
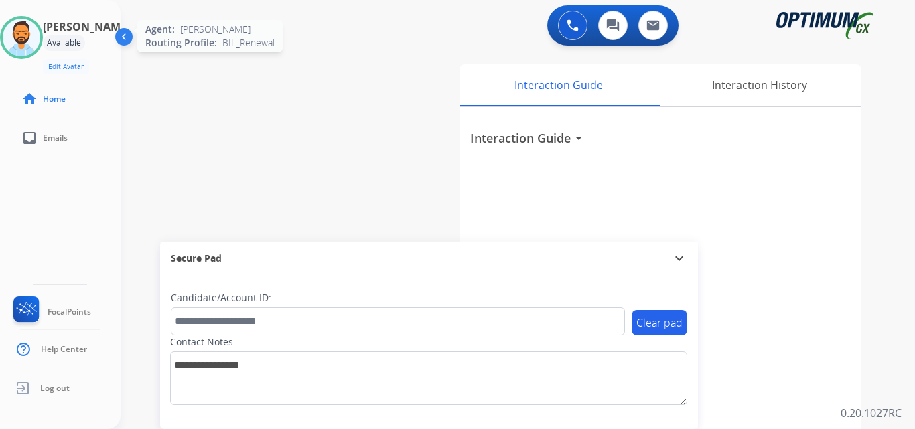
click at [37, 33] on img at bounding box center [21, 37] width 37 height 37
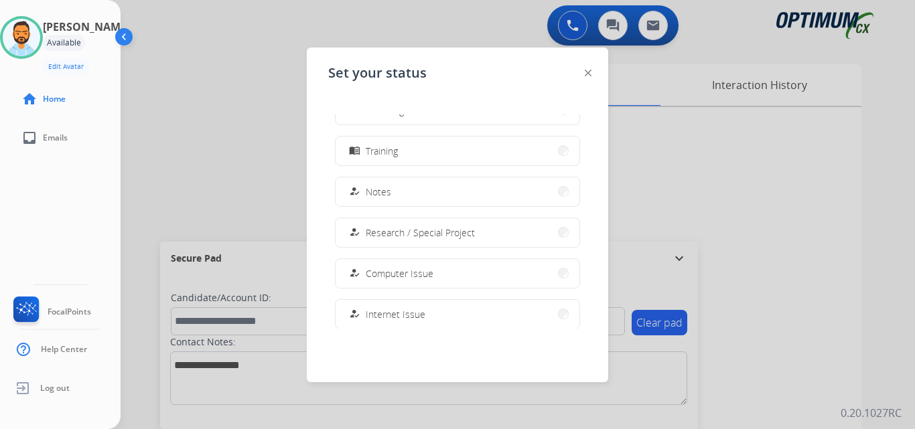
scroll to position [334, 0]
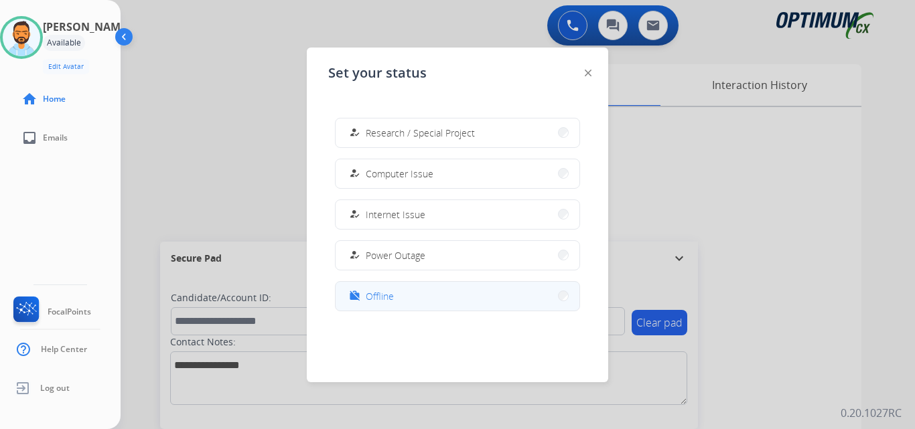
click at [414, 301] on button "work_off Offline" at bounding box center [457, 296] width 244 height 29
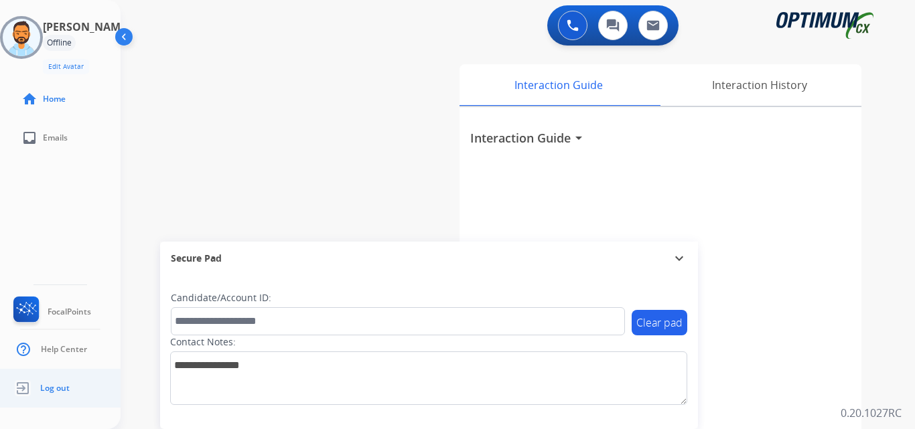
click at [59, 392] on span "Log out" at bounding box center [54, 388] width 29 height 11
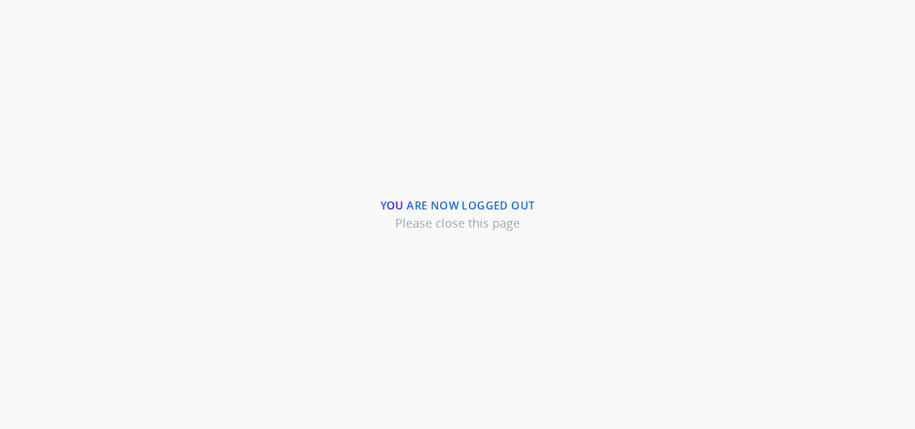
click at [449, 90] on div "You are now logged out Please close this page" at bounding box center [457, 214] width 915 height 429
